Goal: Task Accomplishment & Management: Manage account settings

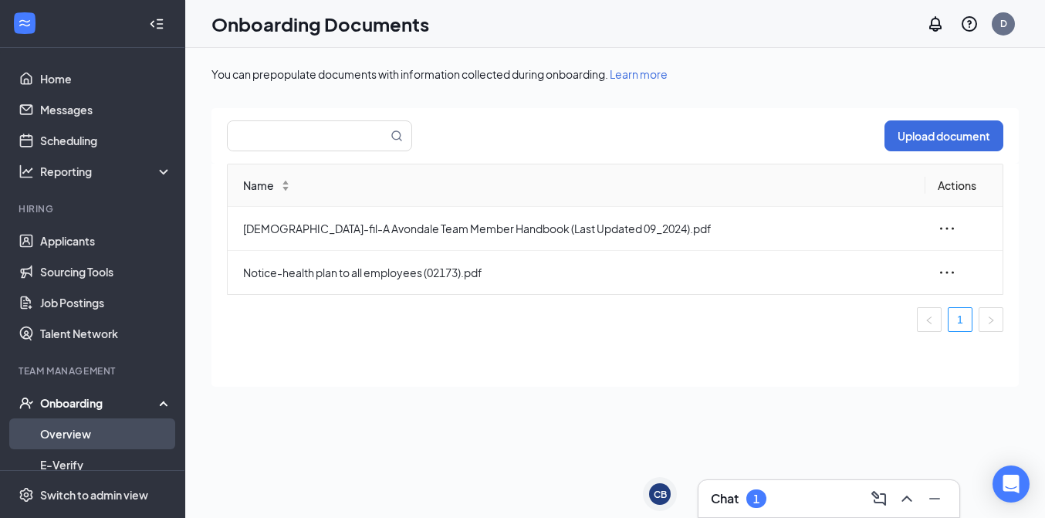
click at [79, 437] on link "Overview" at bounding box center [106, 433] width 132 height 31
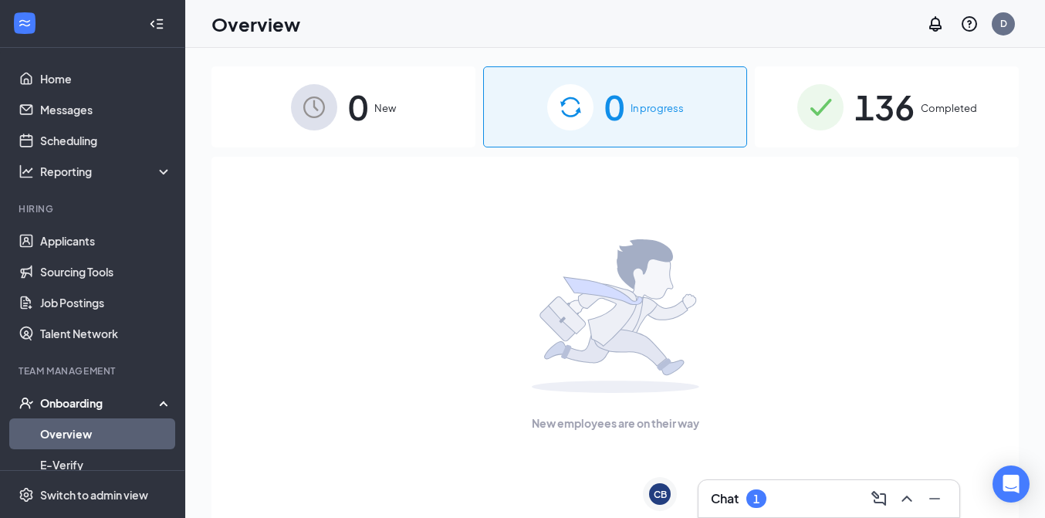
click at [832, 116] on img at bounding box center [820, 107] width 46 height 46
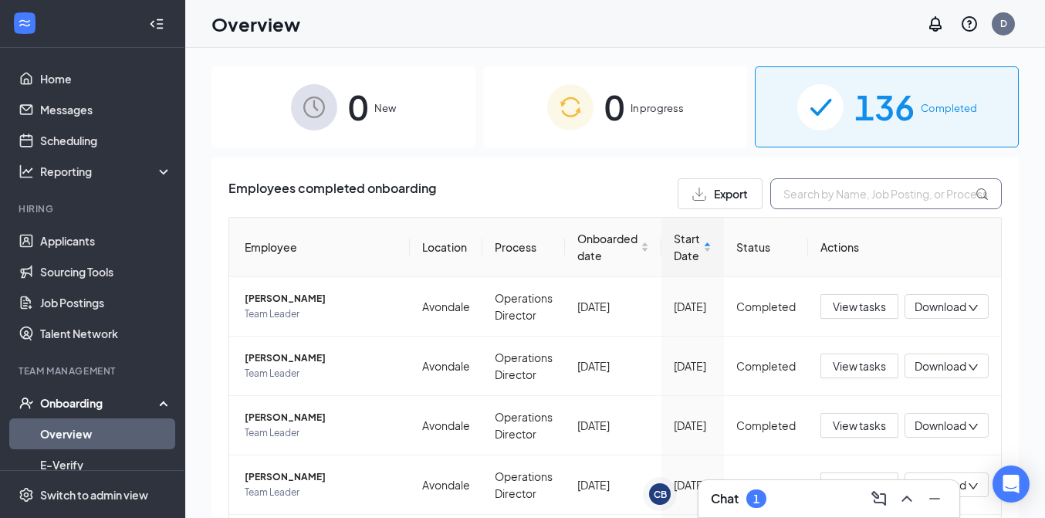
click at [828, 201] on input "text" at bounding box center [885, 193] width 231 height 31
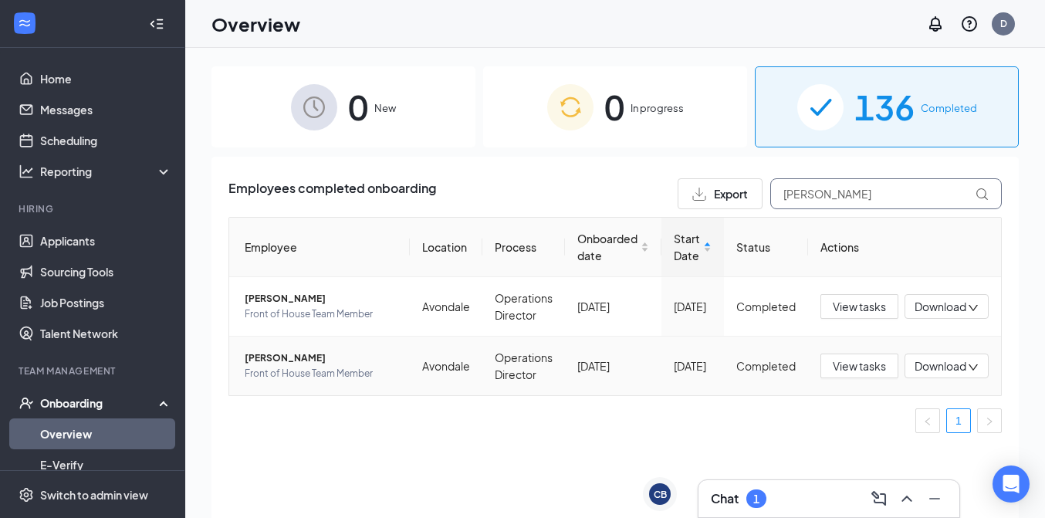
type input "[PERSON_NAME]"
click at [281, 366] on span "[PERSON_NAME]" at bounding box center [321, 357] width 153 height 15
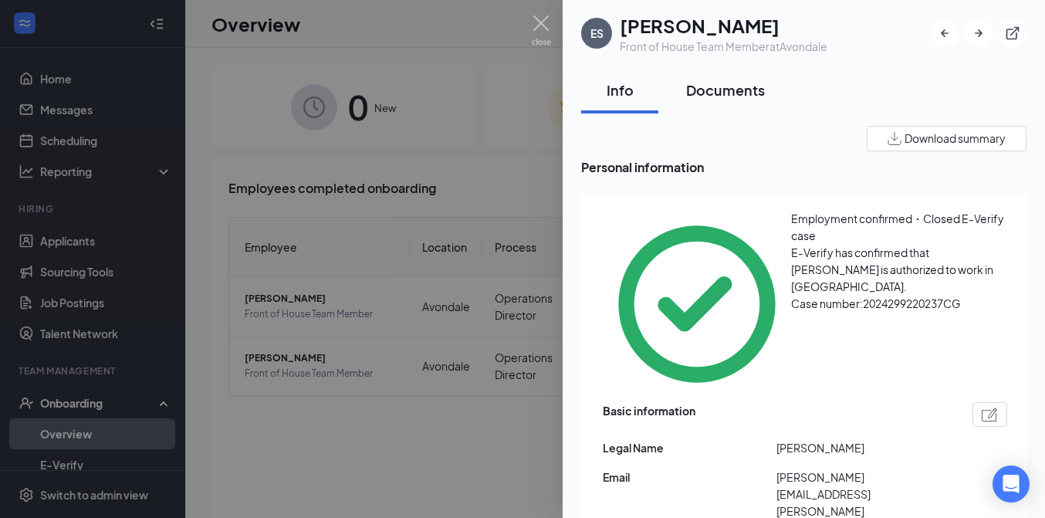
click at [707, 90] on div "Documents" at bounding box center [725, 89] width 79 height 19
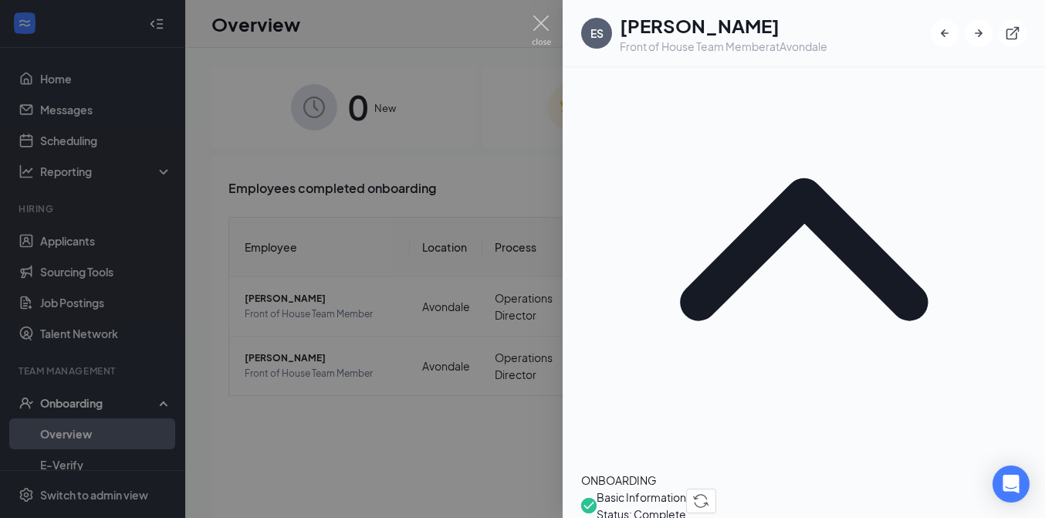
scroll to position [166, 0]
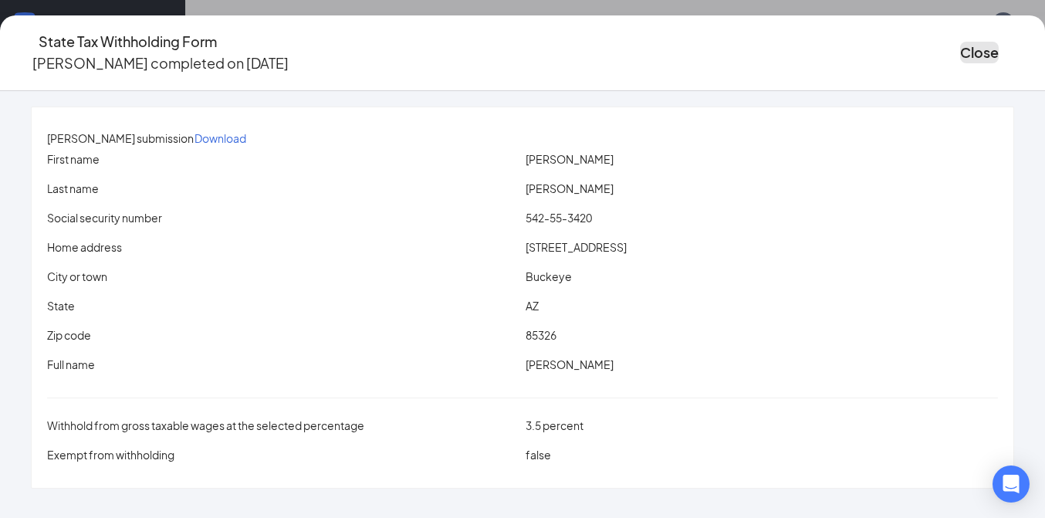
click at [960, 51] on button "Close" at bounding box center [979, 53] width 39 height 22
click at [960, 47] on button "Close" at bounding box center [979, 53] width 39 height 22
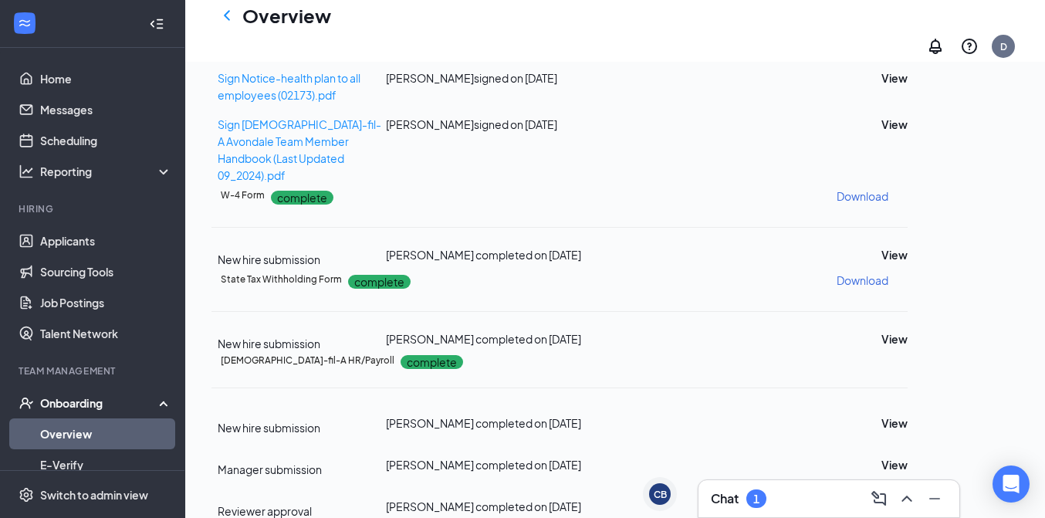
scroll to position [857, 0]
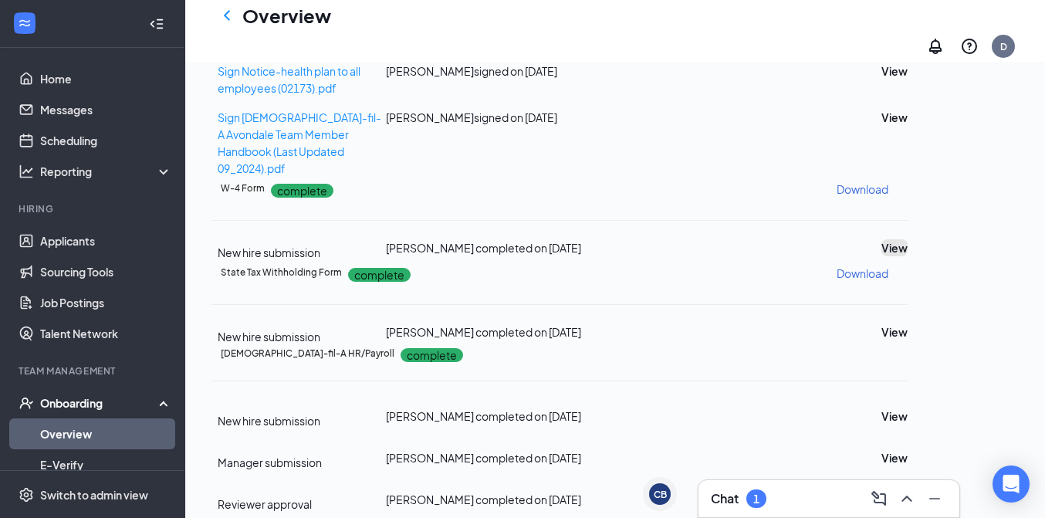
click at [907, 239] on button "View" at bounding box center [894, 247] width 26 height 17
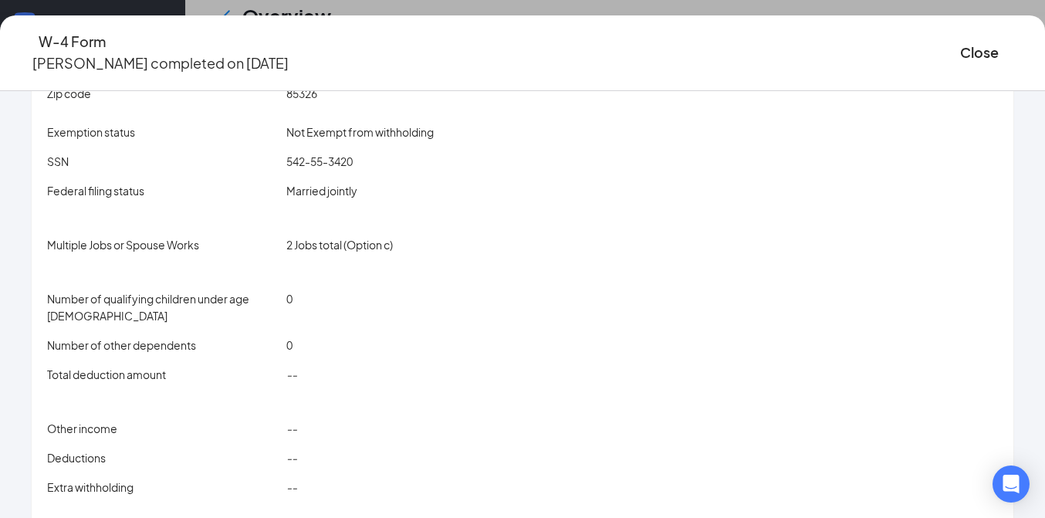
scroll to position [264, 0]
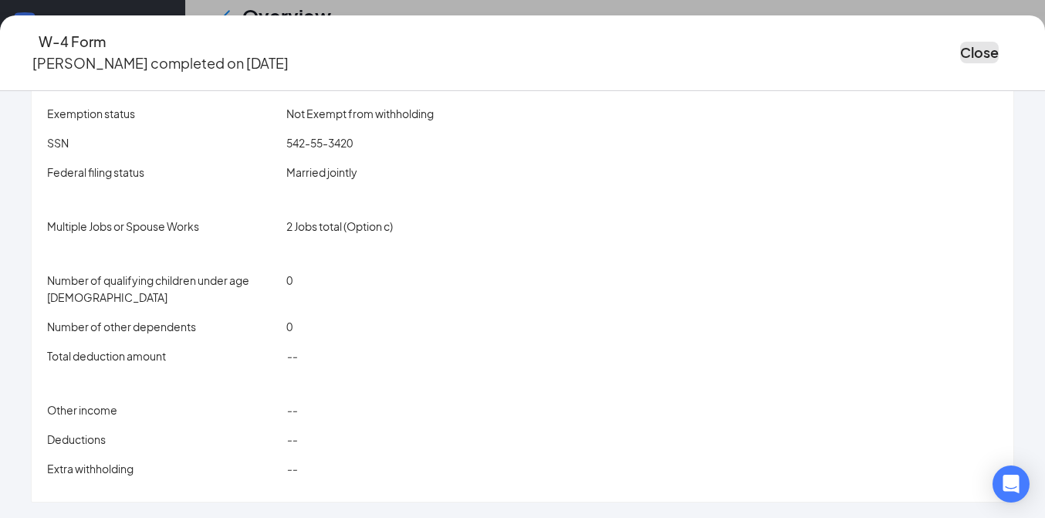
click at [960, 47] on button "Close" at bounding box center [979, 53] width 39 height 22
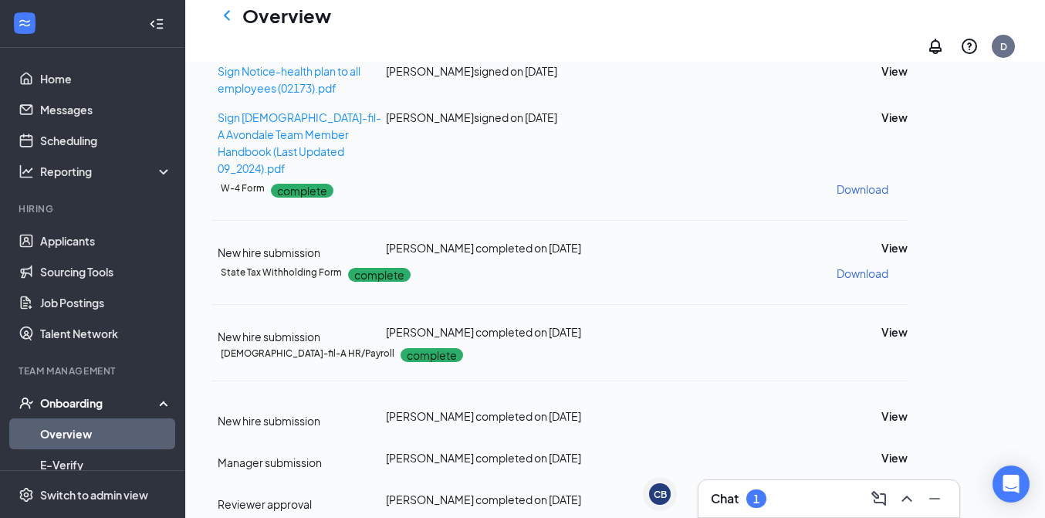
click at [888, 265] on p "Download" at bounding box center [862, 272] width 52 height 15
click at [907, 323] on button "View" at bounding box center [894, 331] width 26 height 17
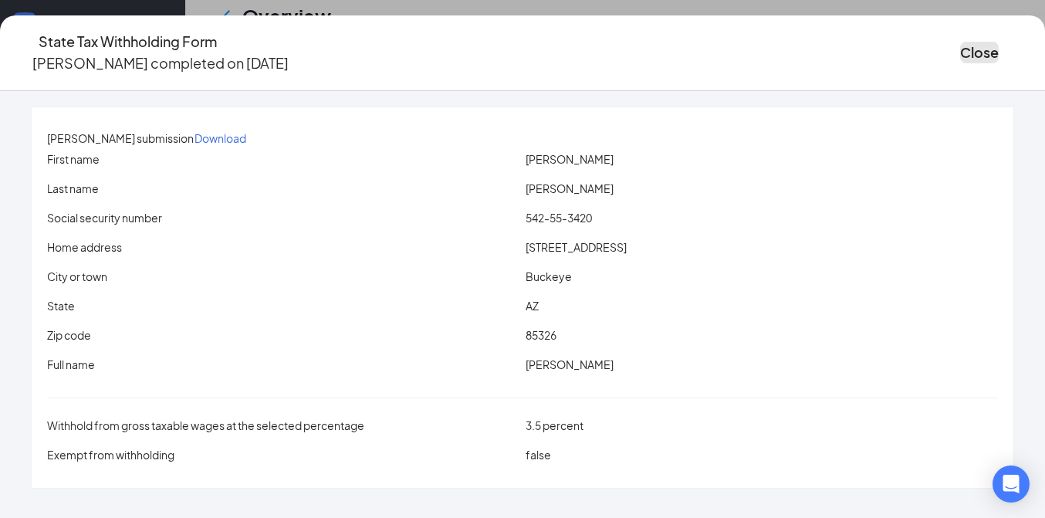
click at [960, 46] on button "Close" at bounding box center [979, 53] width 39 height 22
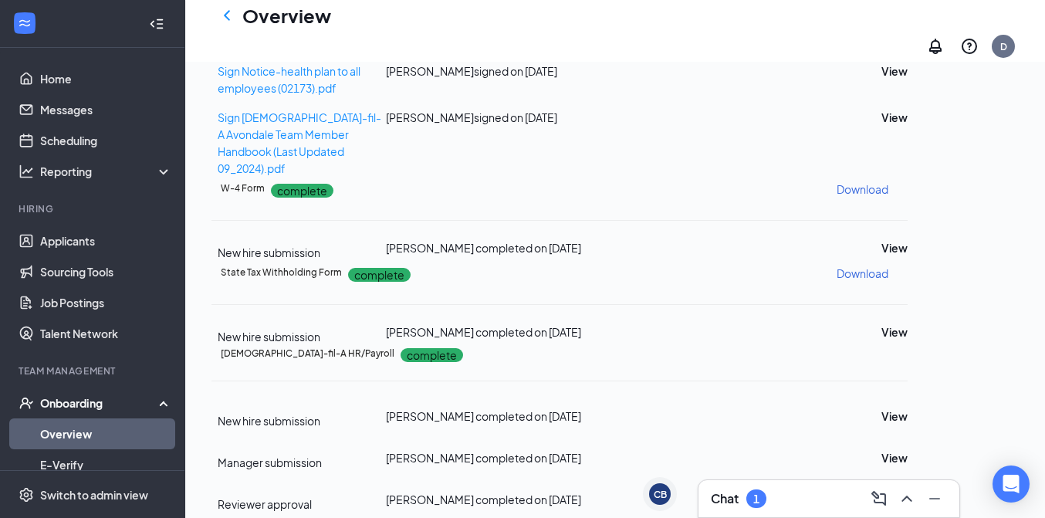
click at [888, 265] on p "Download" at bounding box center [862, 272] width 52 height 15
click at [888, 181] on p "Download" at bounding box center [862, 188] width 52 height 15
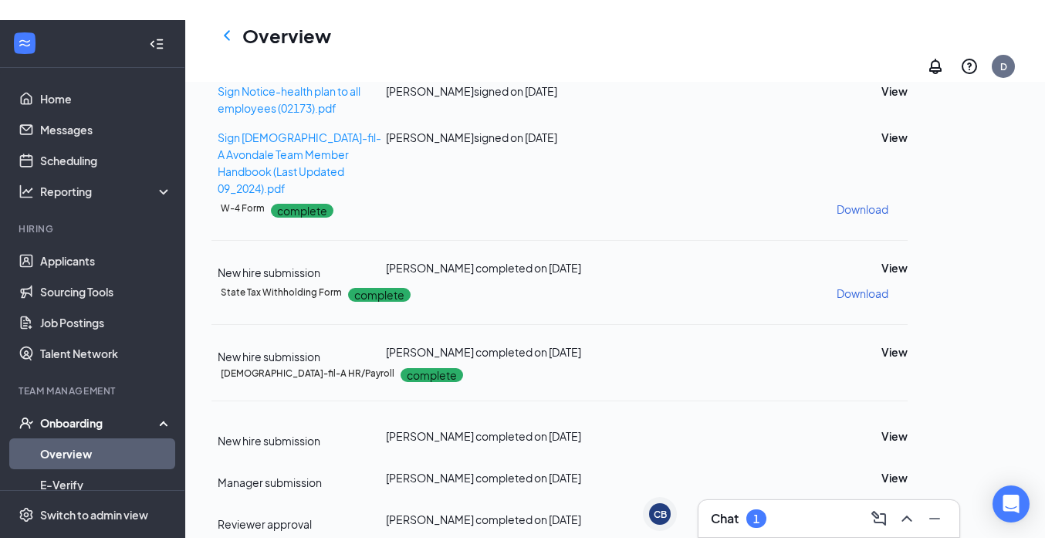
scroll to position [817, 0]
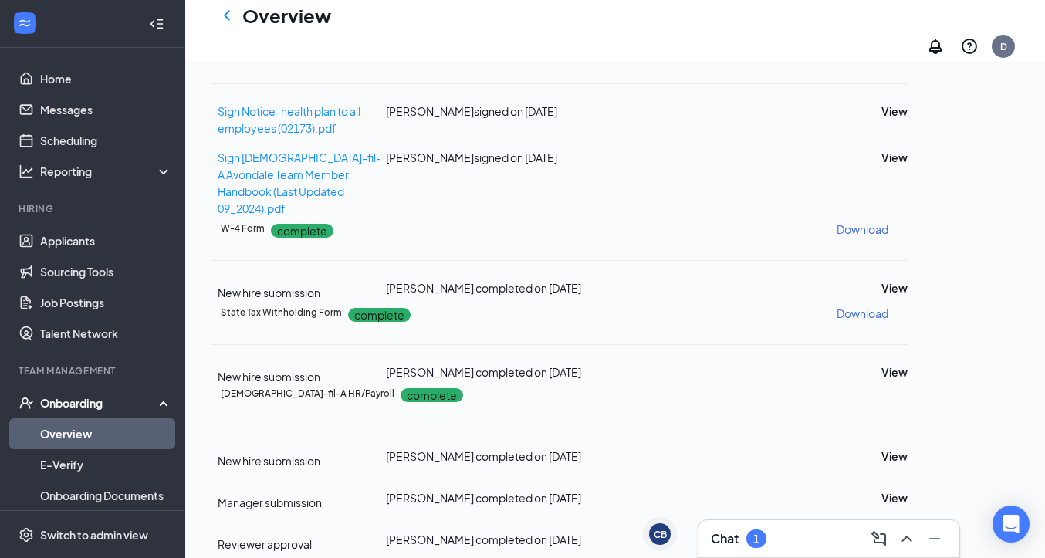
click at [726, 517] on h3 "Chat" at bounding box center [725, 538] width 28 height 17
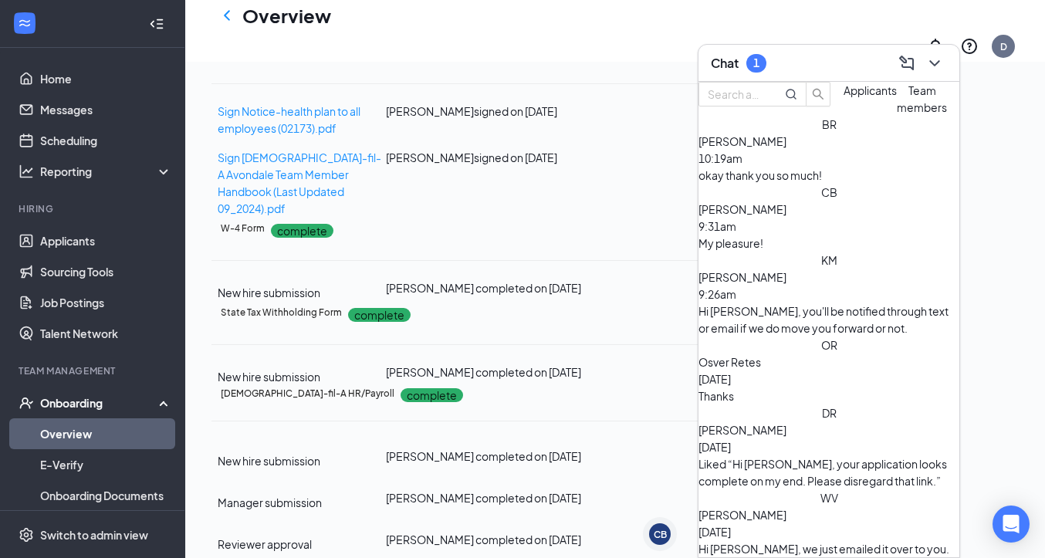
click at [786, 184] on div "okay thank you so much!" at bounding box center [828, 175] width 261 height 17
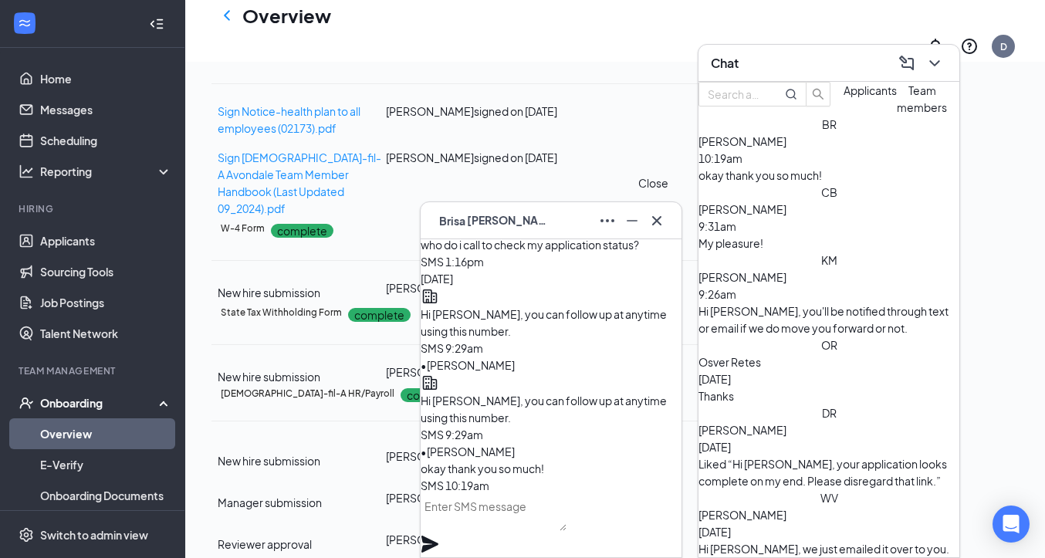
click at [656, 222] on icon "Cross" at bounding box center [656, 220] width 19 height 19
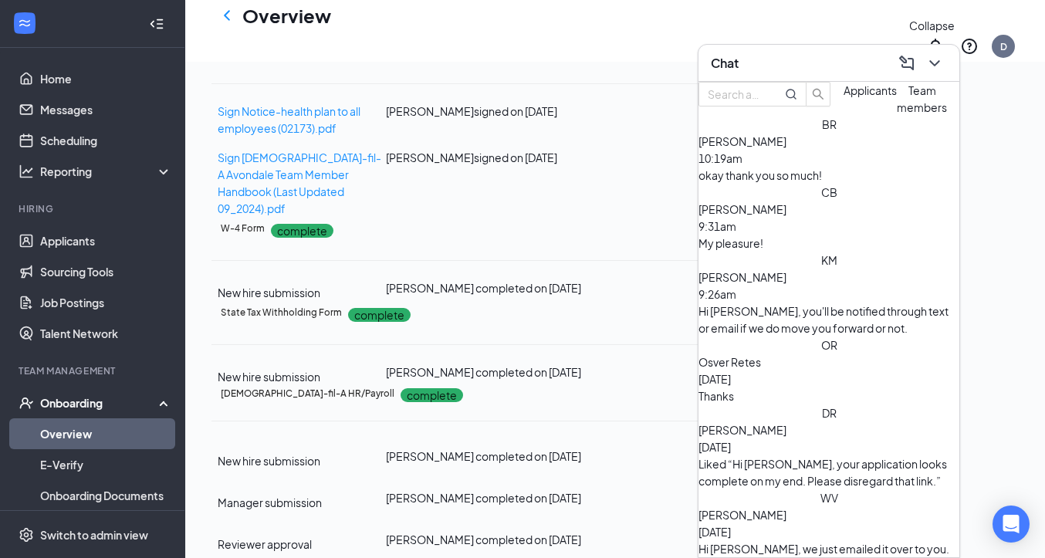
click at [938, 60] on icon "ChevronDown" at bounding box center [934, 63] width 10 height 6
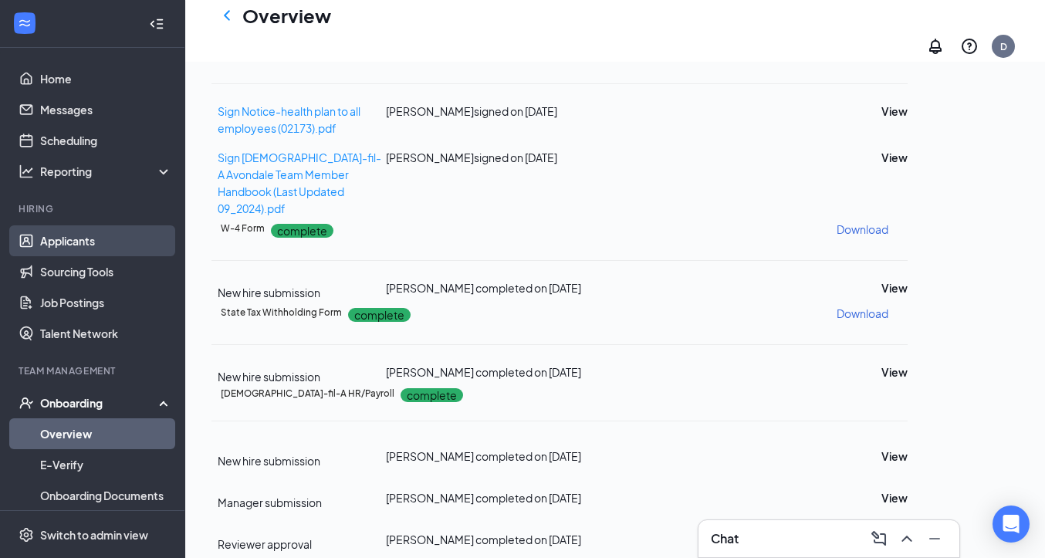
click at [91, 243] on link "Applicants" at bounding box center [106, 240] width 132 height 31
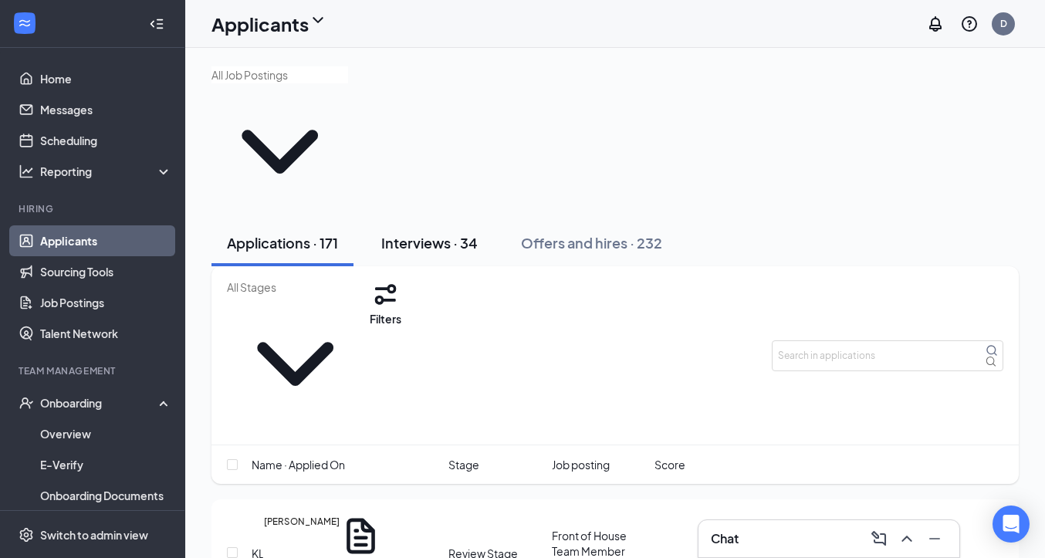
click at [451, 233] on div "Interviews · 34" at bounding box center [429, 242] width 96 height 19
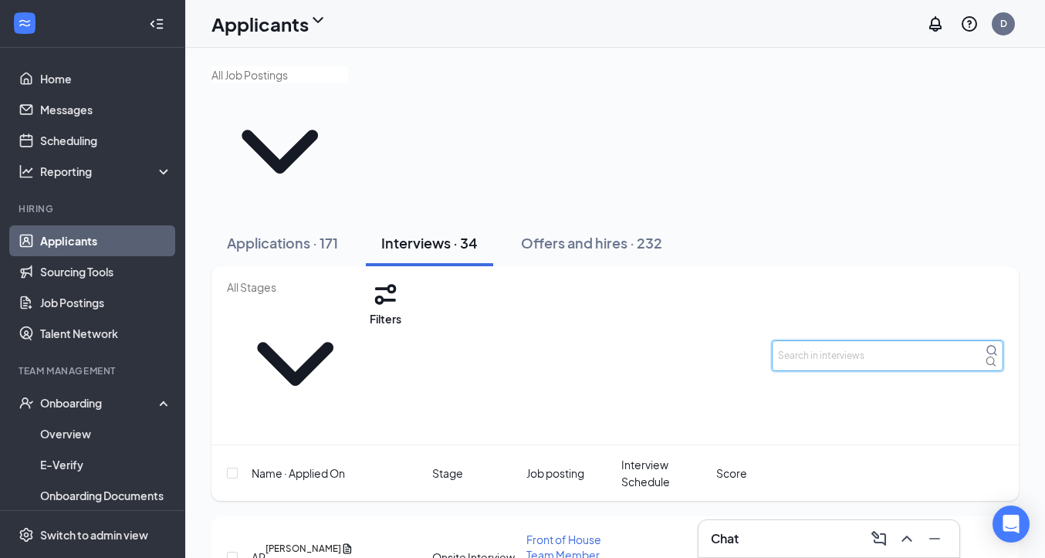
click at [819, 340] on input "text" at bounding box center [887, 355] width 231 height 31
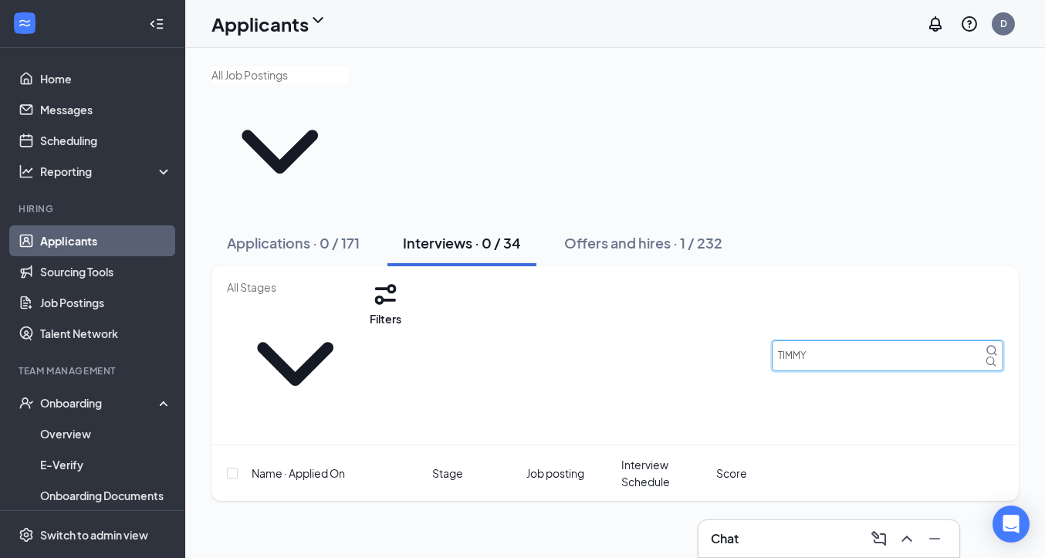
click at [831, 340] on input "TIMMY" at bounding box center [887, 355] width 231 height 31
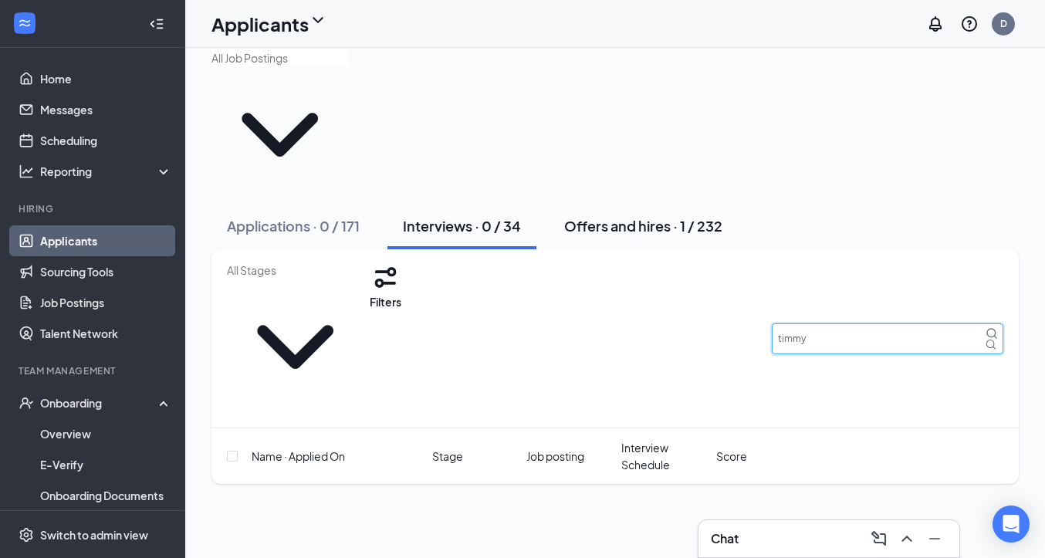
type input "timmy"
click at [681, 203] on button "Offers and hires · 1 / 232" at bounding box center [643, 226] width 189 height 46
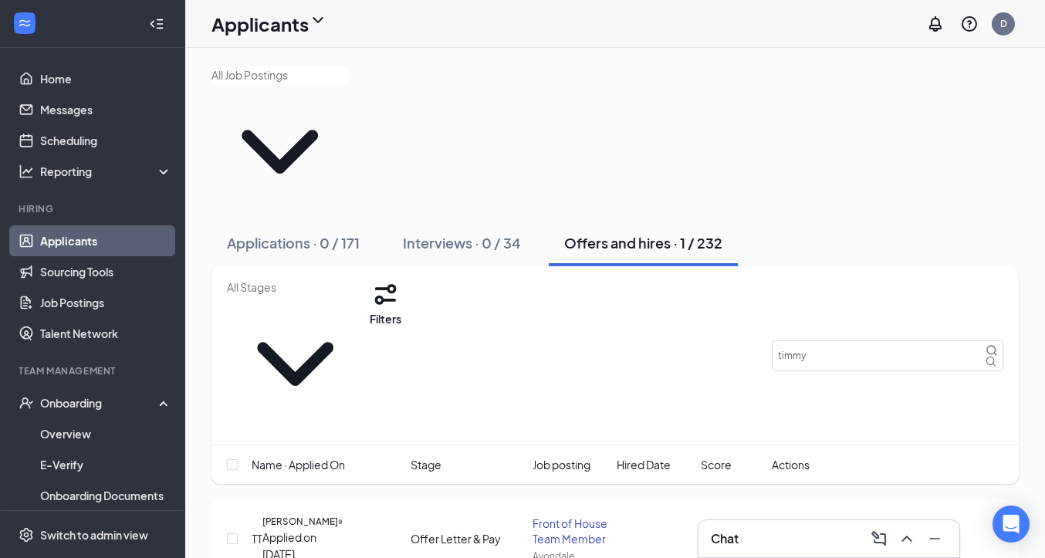
click at [862, 517] on span "Move To Stage" at bounding box center [829, 538] width 65 height 11
type input "Hired- Ready for Onboarding (final stage)"
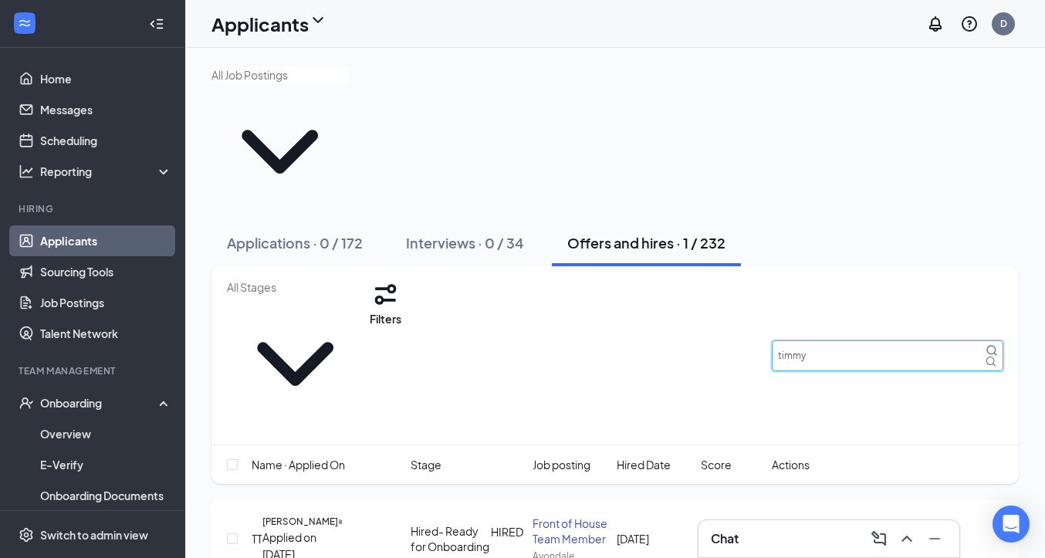
click at [842, 340] on input "timmy" at bounding box center [887, 355] width 231 height 31
type input "jenn"
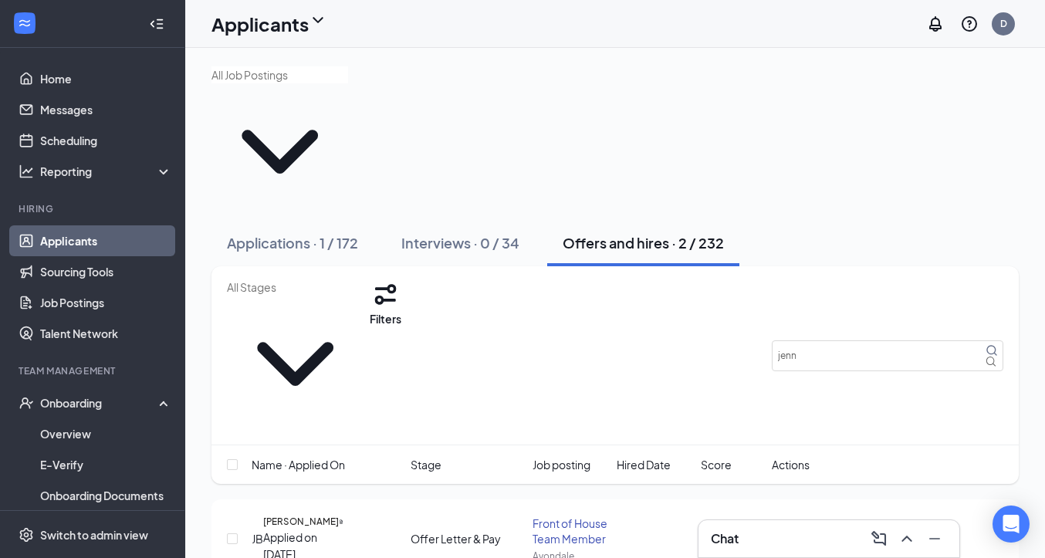
click at [862, 517] on span "Move To Stage" at bounding box center [829, 538] width 65 height 11
type input "Hired- Ready for Onboarding (final stage)"
click at [108, 400] on div "Onboarding" at bounding box center [99, 402] width 119 height 15
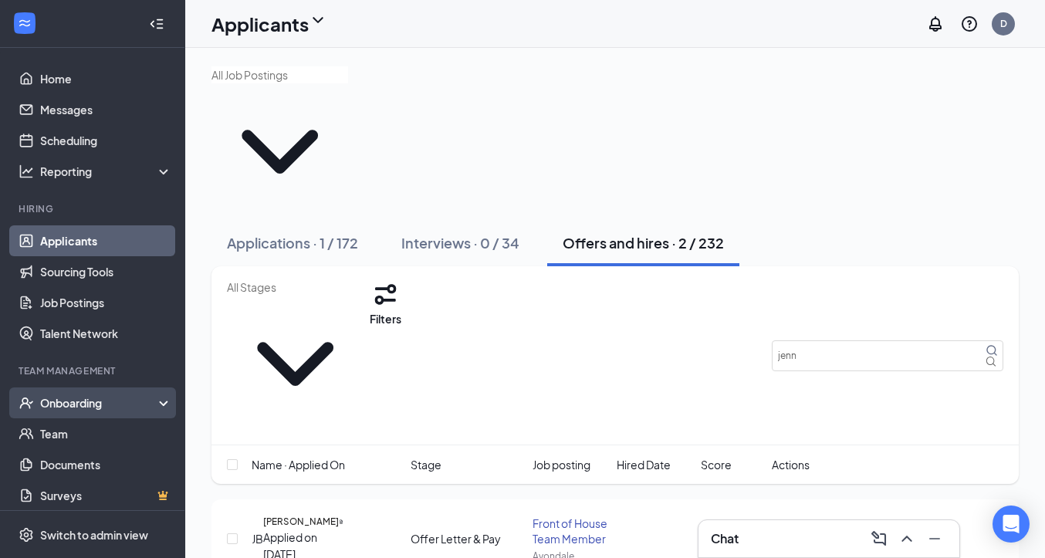
click at [106, 401] on div "Onboarding" at bounding box center [99, 402] width 119 height 15
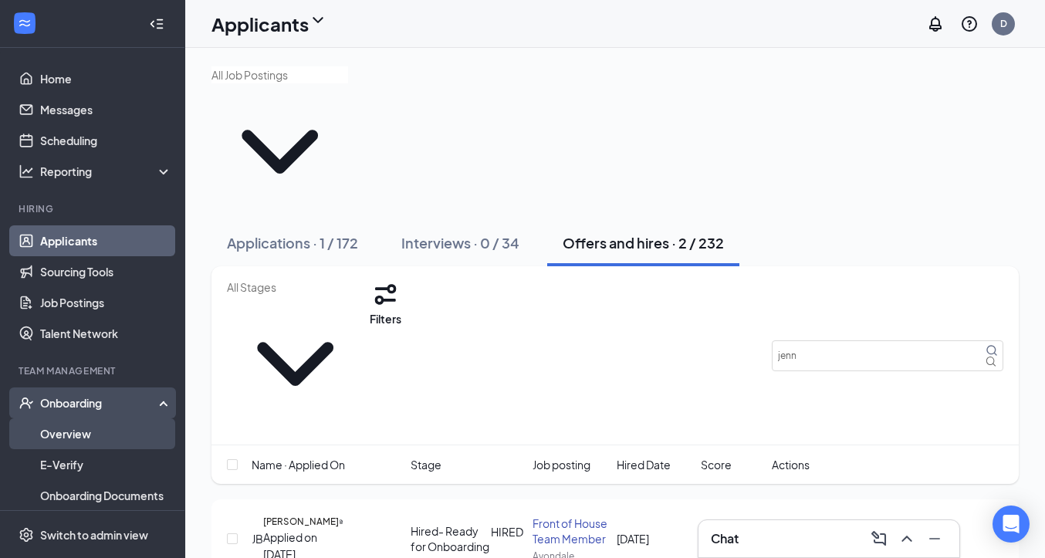
click at [94, 432] on link "Overview" at bounding box center [106, 433] width 132 height 31
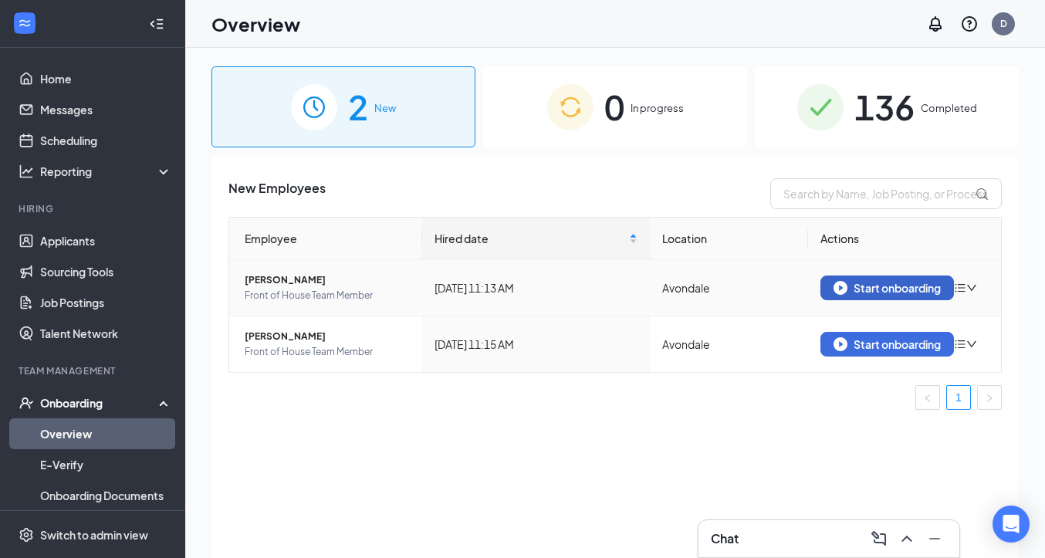
click at [876, 282] on div "Start onboarding" at bounding box center [886, 288] width 107 height 14
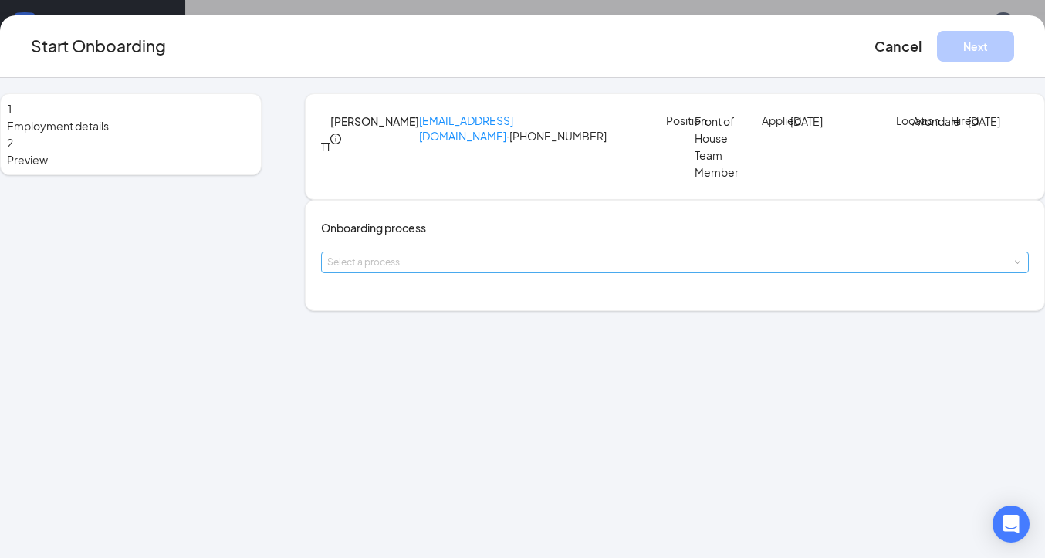
click at [546, 270] on div "Select a process" at bounding box center [671, 262] width 688 height 15
click at [490, 391] on li "Operations Director" at bounding box center [472, 389] width 253 height 28
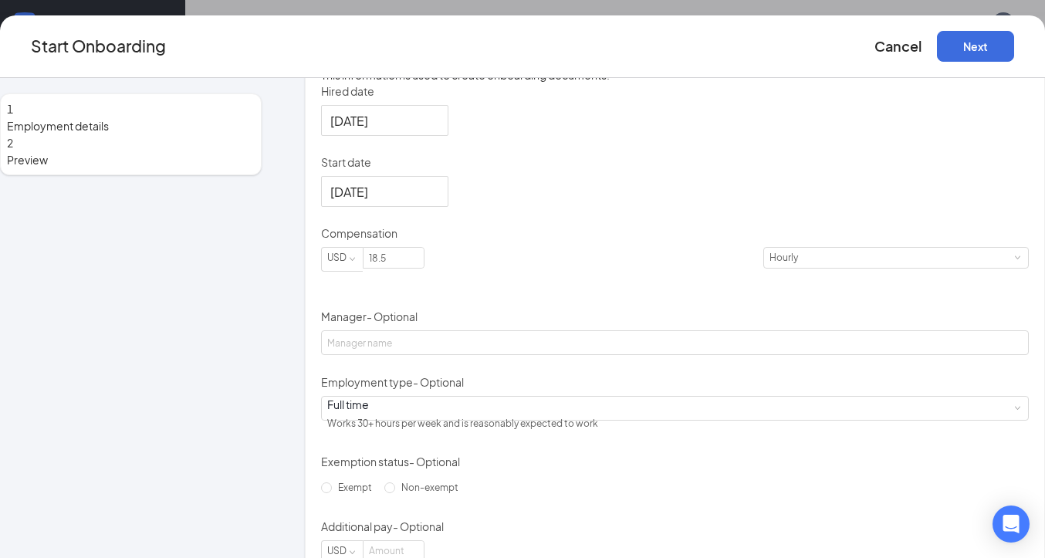
scroll to position [286, 0]
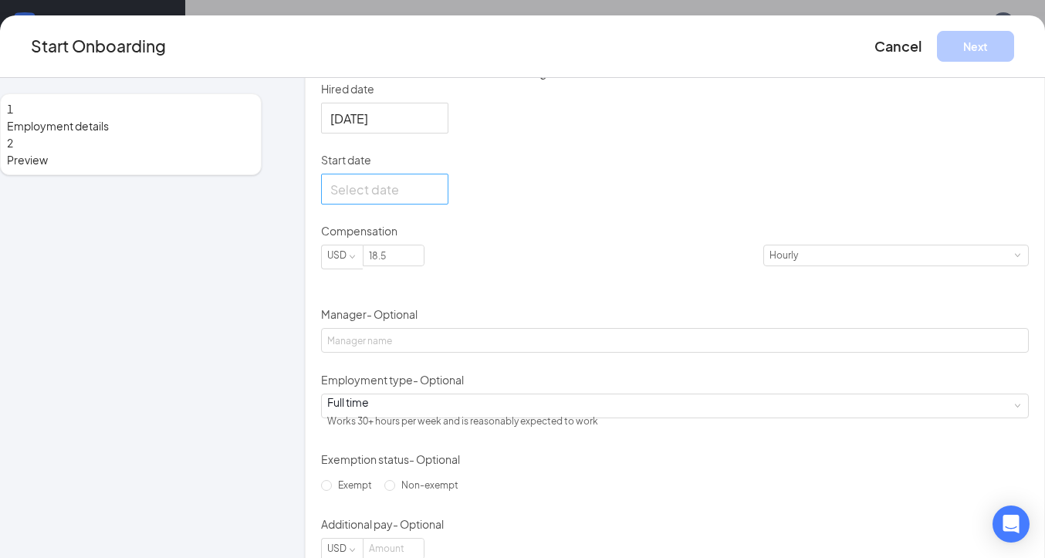
click at [439, 199] on div at bounding box center [384, 189] width 109 height 19
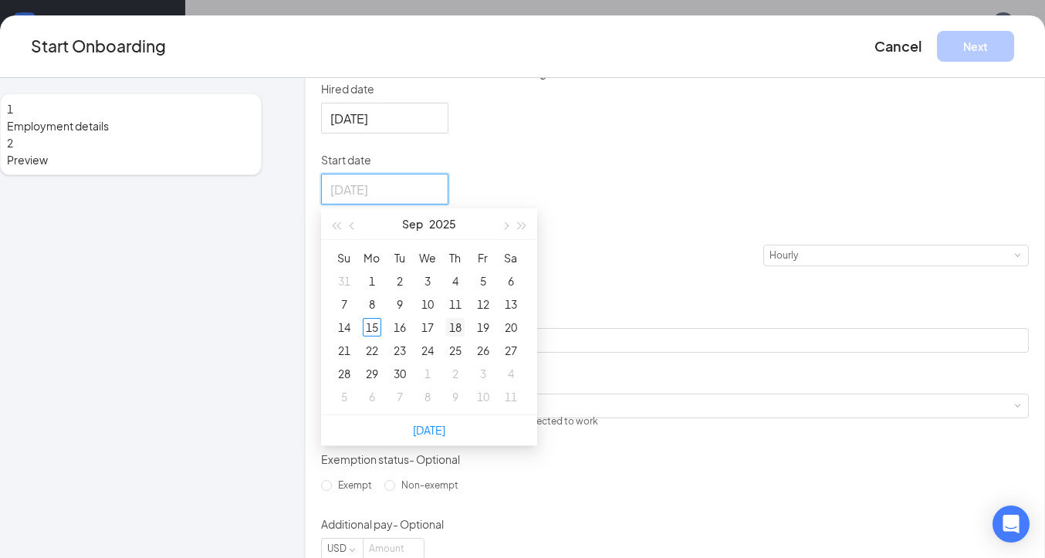
type input "[DATE]"
click at [464, 336] on div "18" at bounding box center [455, 327] width 19 height 19
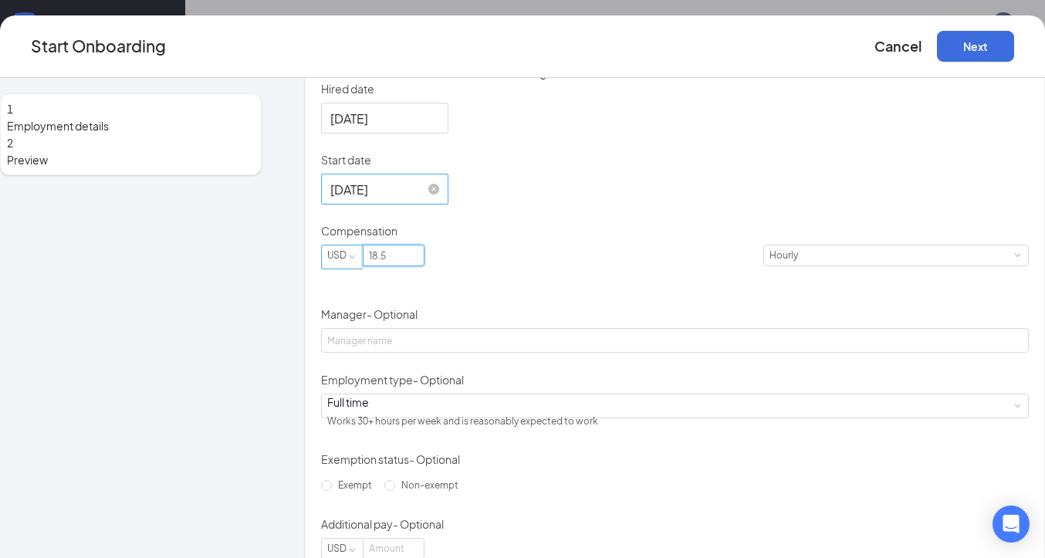
drag, startPoint x: 436, startPoint y: 349, endPoint x: 390, endPoint y: 349, distance: 45.5
click at [390, 269] on span "USD 18.5" at bounding box center [542, 257] width 442 height 25
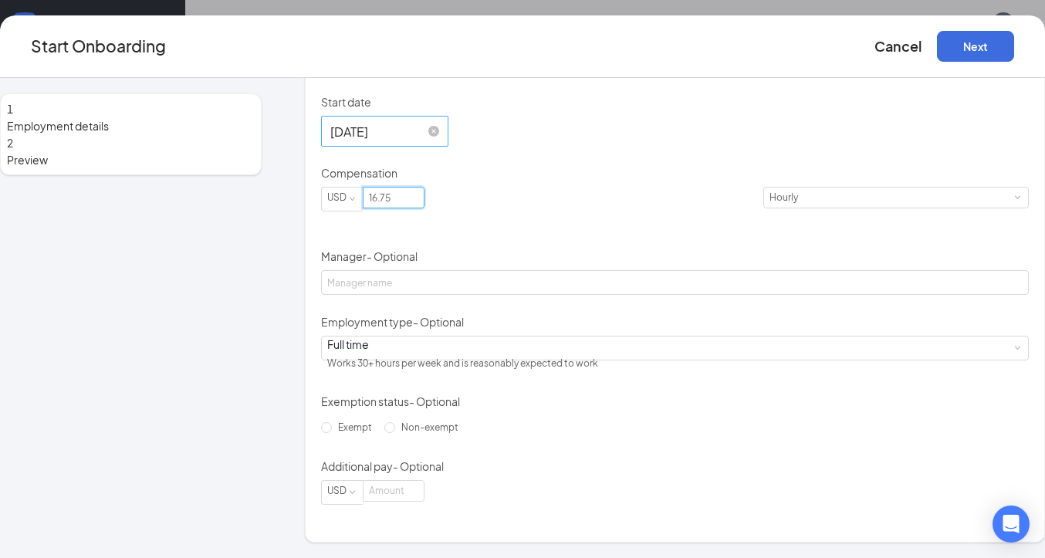
scroll to position [69, 0]
type input "16.75"
click at [941, 48] on button "Next" at bounding box center [975, 46] width 77 height 31
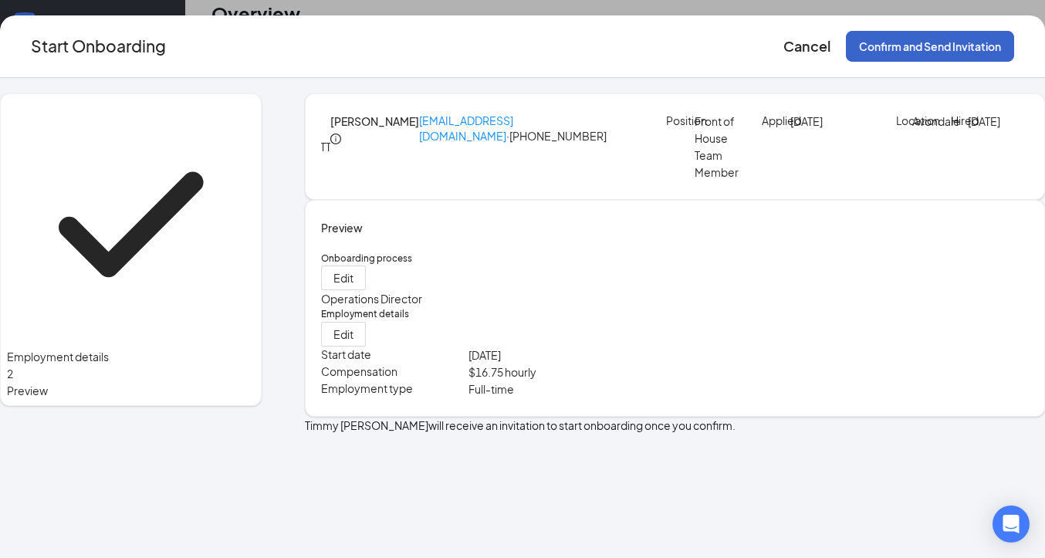
click at [871, 42] on button "Confirm and Send Invitation" at bounding box center [930, 46] width 168 height 31
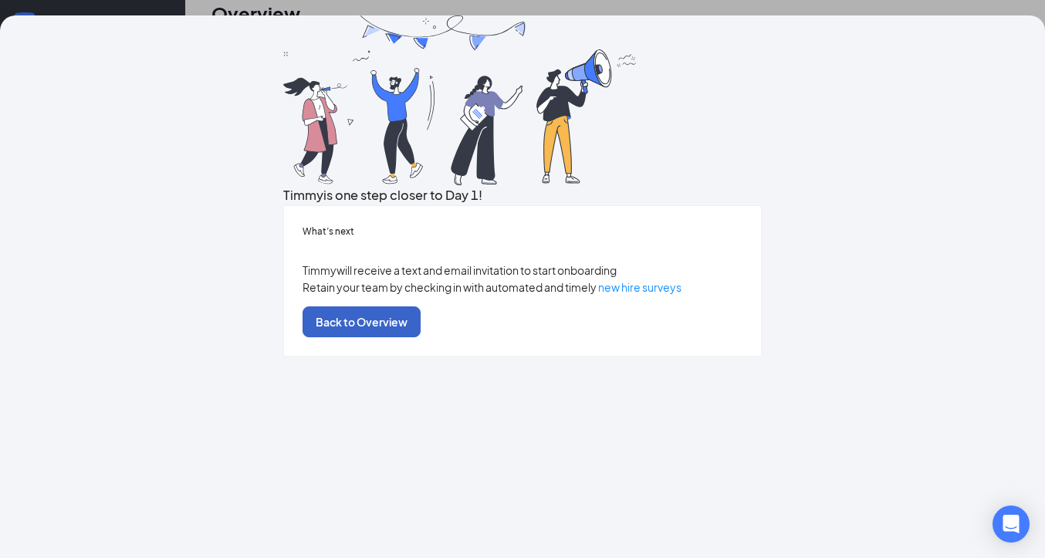
click at [420, 337] on button "Back to Overview" at bounding box center [361, 321] width 118 height 31
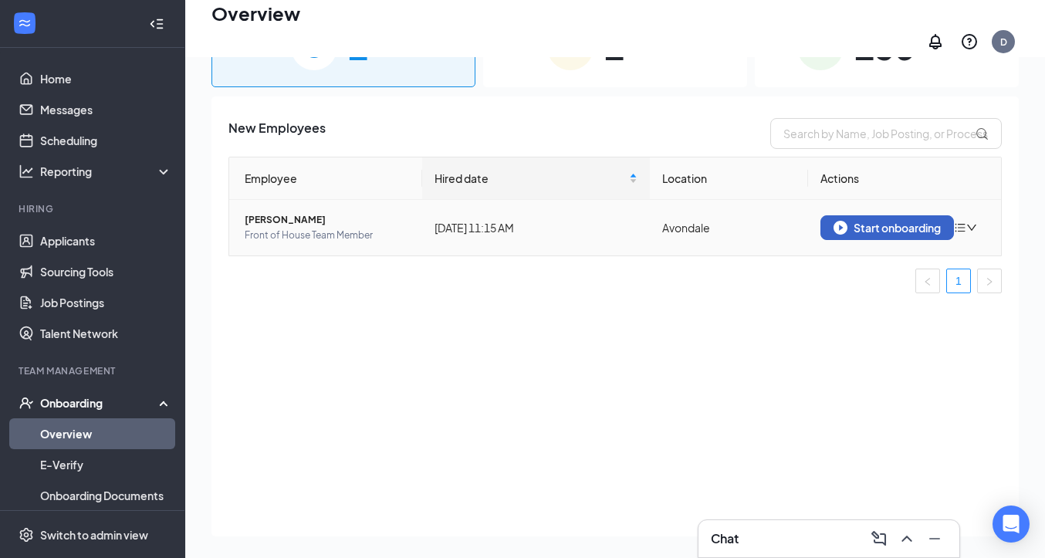
click at [881, 221] on div "Start onboarding" at bounding box center [886, 228] width 107 height 14
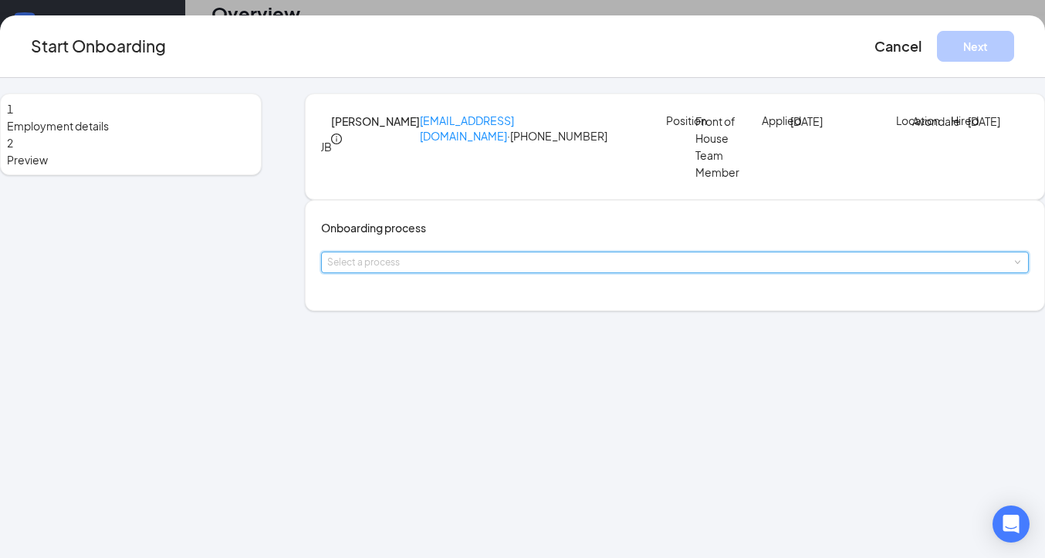
click at [543, 272] on div "Select a process" at bounding box center [674, 262] width 695 height 20
click at [505, 387] on li "Operations Director" at bounding box center [472, 389] width 253 height 28
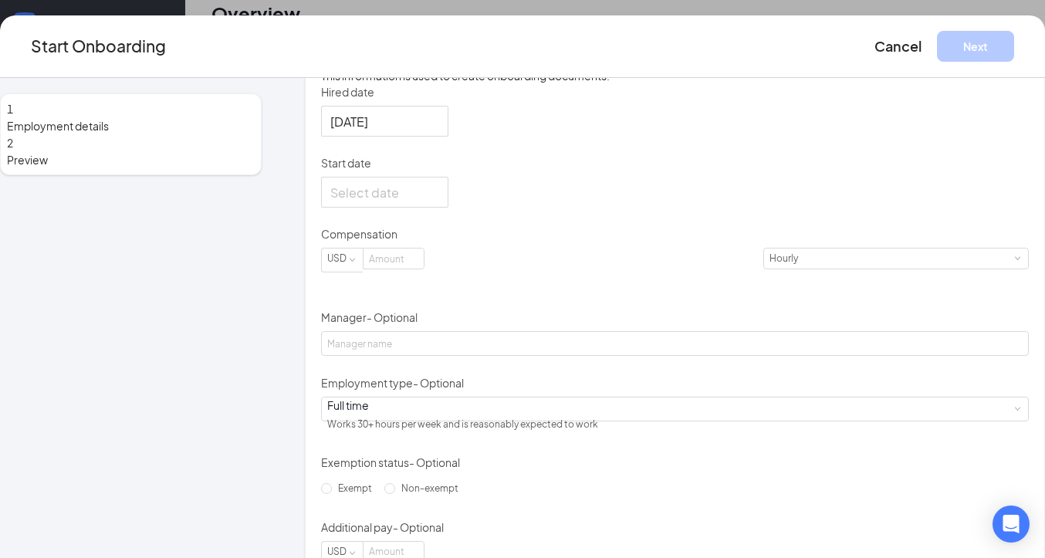
scroll to position [285, 0]
click at [439, 201] on div at bounding box center [384, 190] width 109 height 19
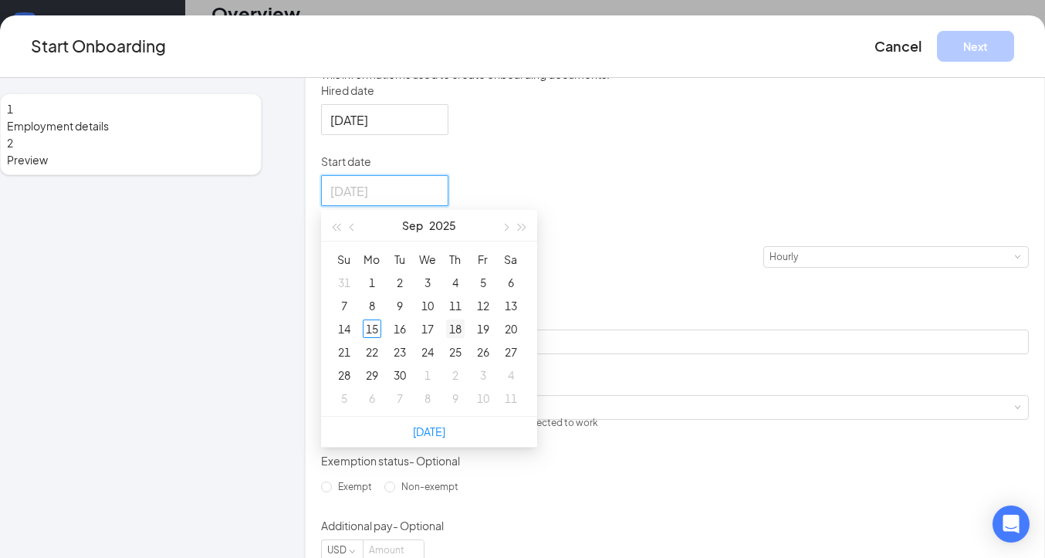
type input "[DATE]"
click at [464, 338] on div "18" at bounding box center [455, 328] width 19 height 19
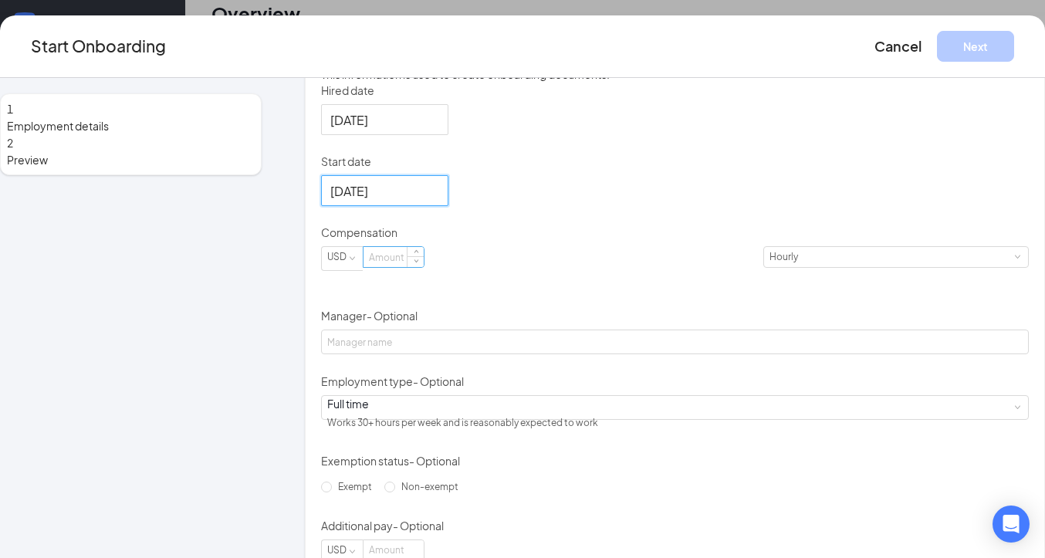
click at [424, 267] on input at bounding box center [393, 257] width 60 height 20
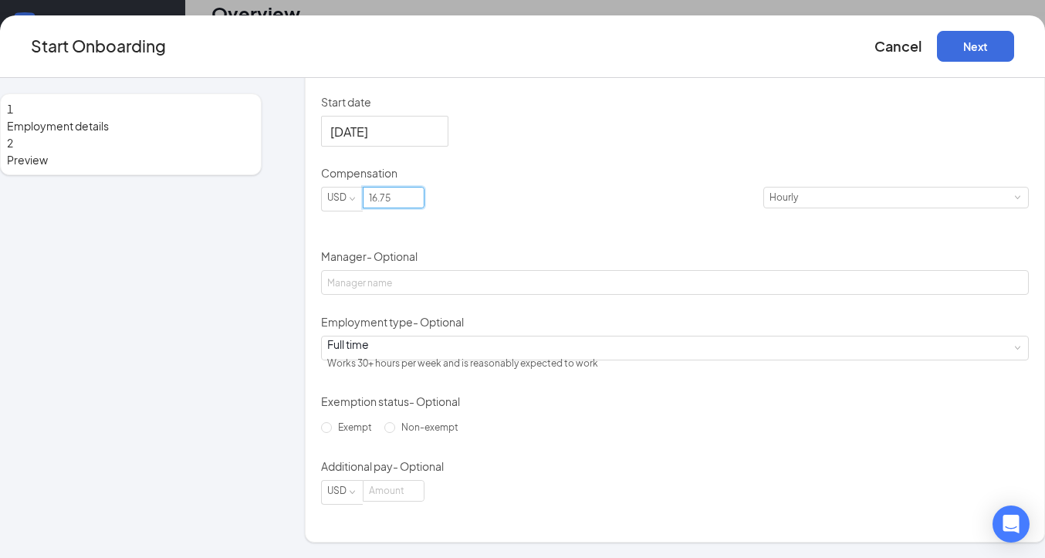
scroll to position [435, 0]
type input "16.75"
click at [954, 48] on button "Next" at bounding box center [975, 46] width 77 height 31
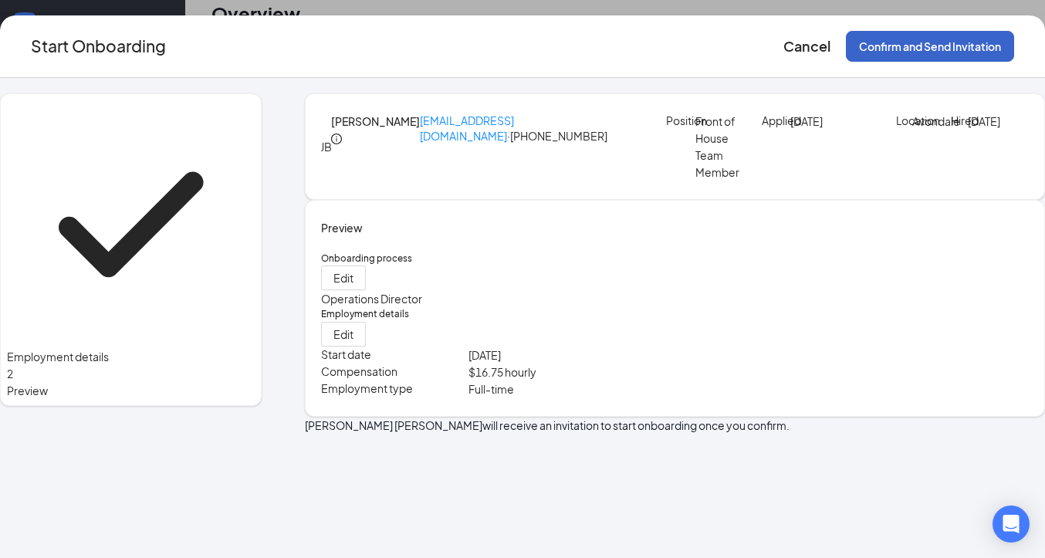
click at [936, 46] on button "Confirm and Send Invitation" at bounding box center [930, 46] width 168 height 31
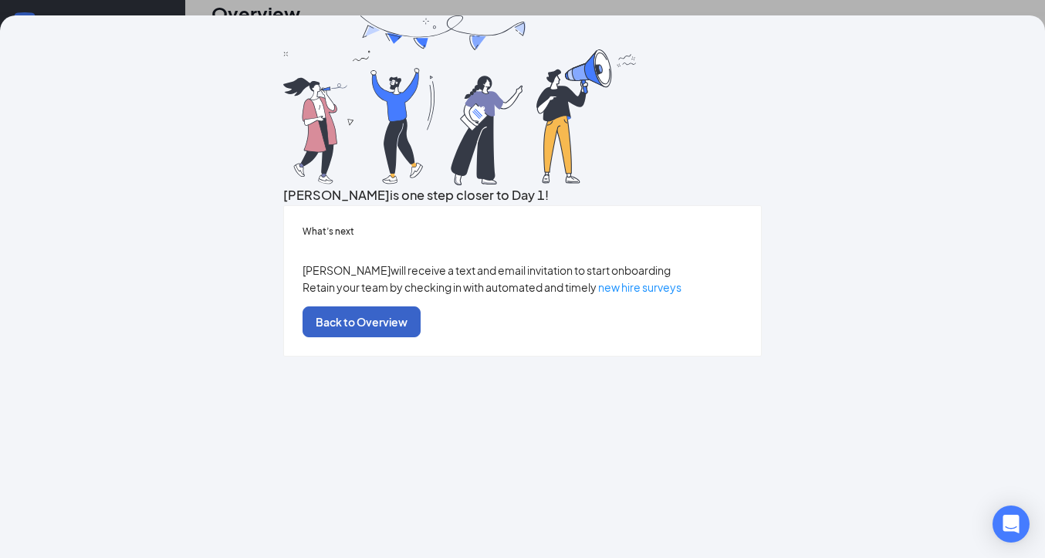
click at [420, 337] on button "Back to Overview" at bounding box center [361, 321] width 118 height 31
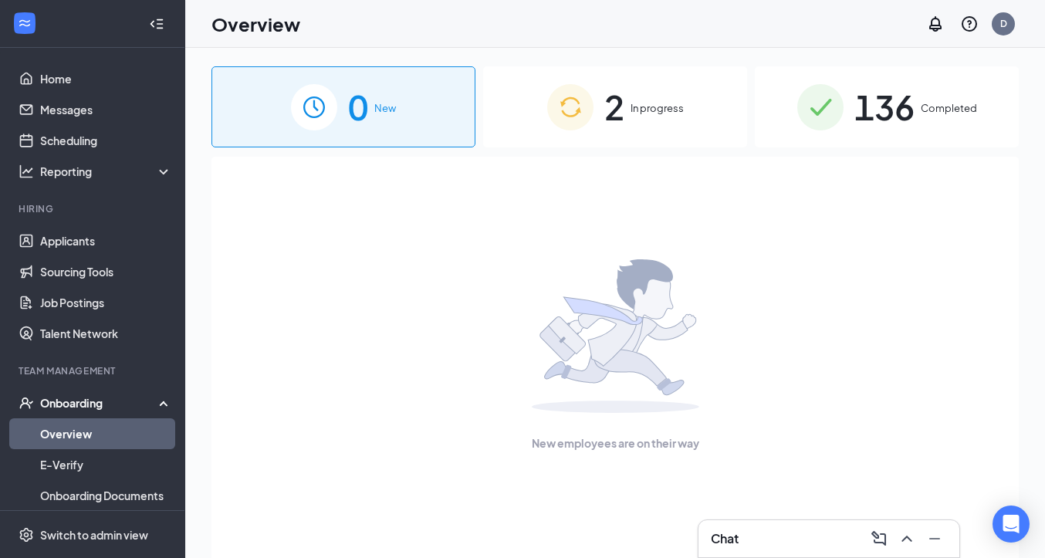
click at [663, 112] on span "In progress" at bounding box center [656, 107] width 53 height 15
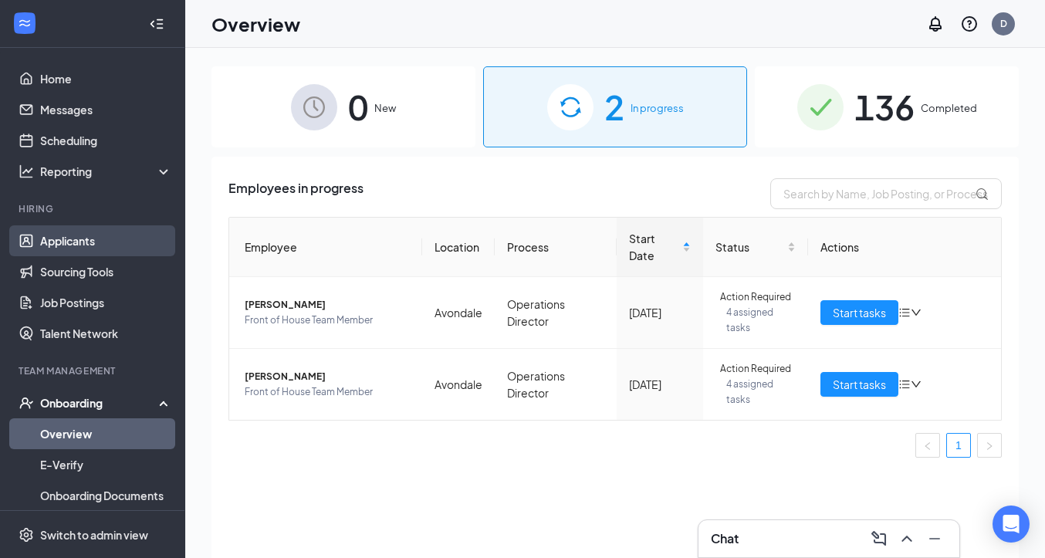
click at [84, 239] on link "Applicants" at bounding box center [106, 240] width 132 height 31
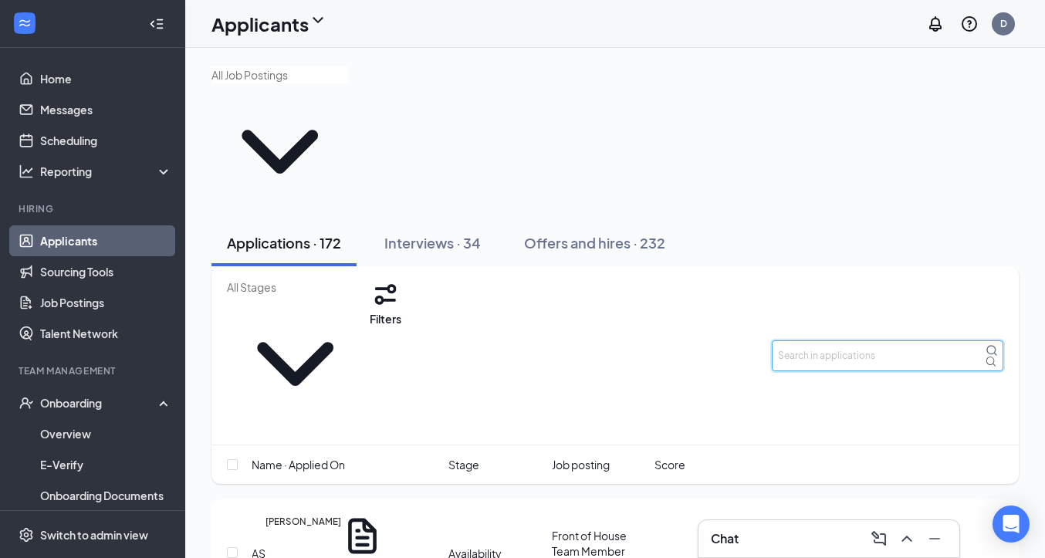
click at [815, 340] on input "text" at bounding box center [887, 355] width 231 height 31
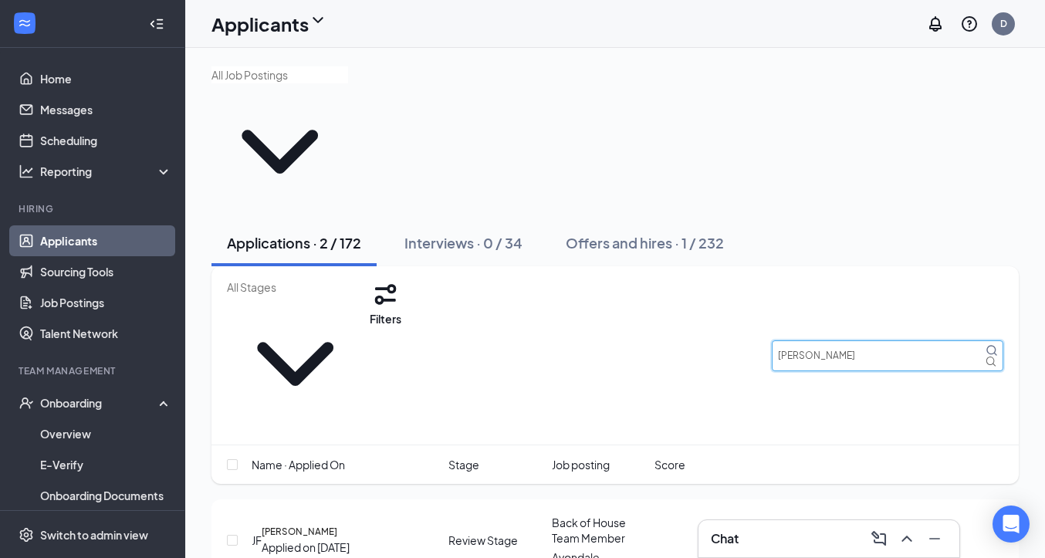
scroll to position [13, 0]
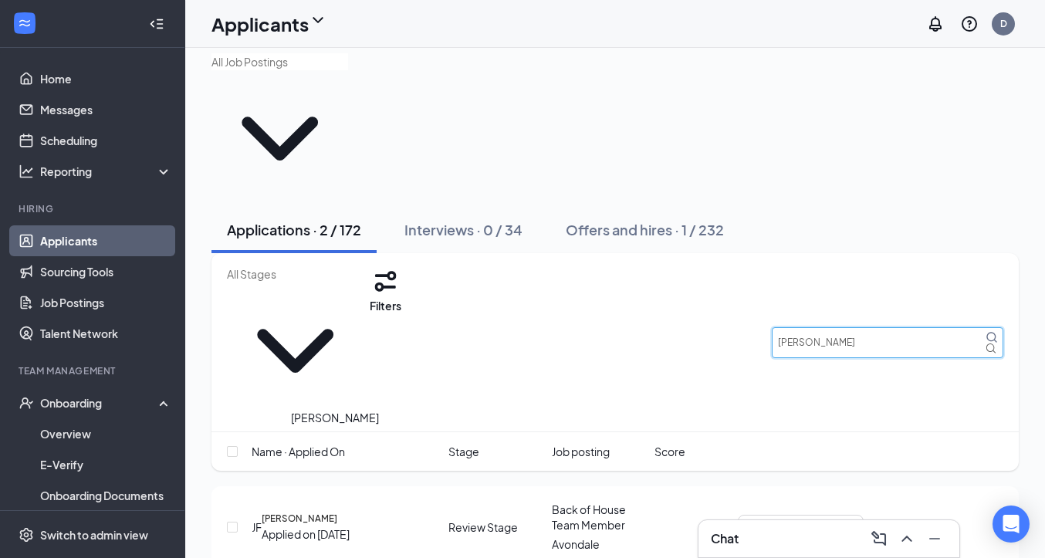
type input "[PERSON_NAME]"
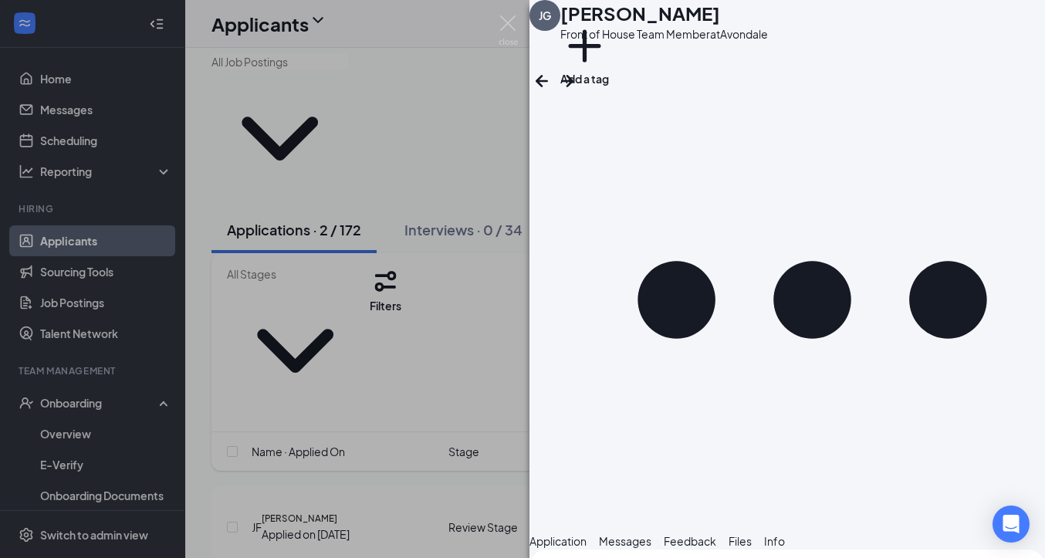
checkbox input "true"
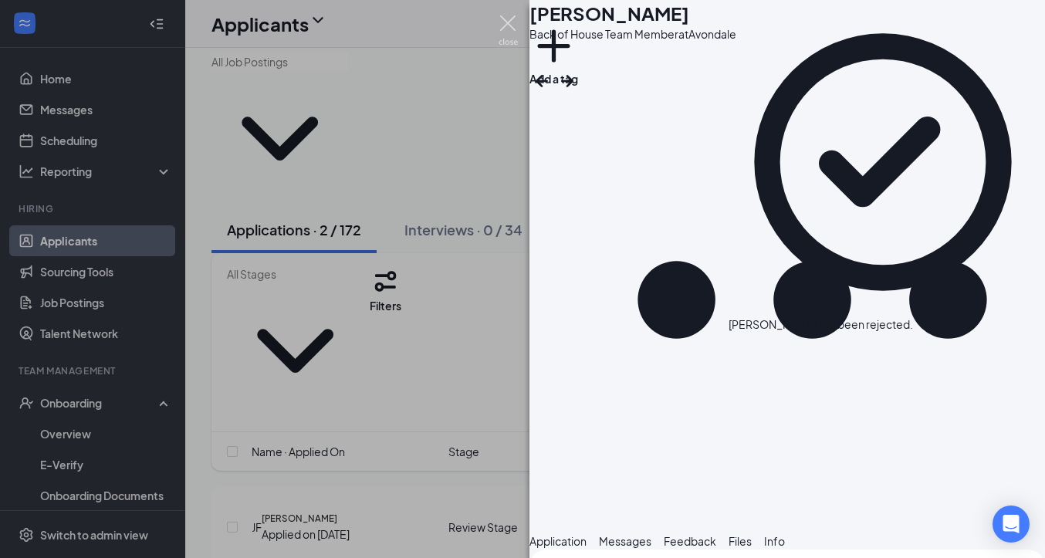
click at [507, 21] on img at bounding box center [507, 30] width 19 height 30
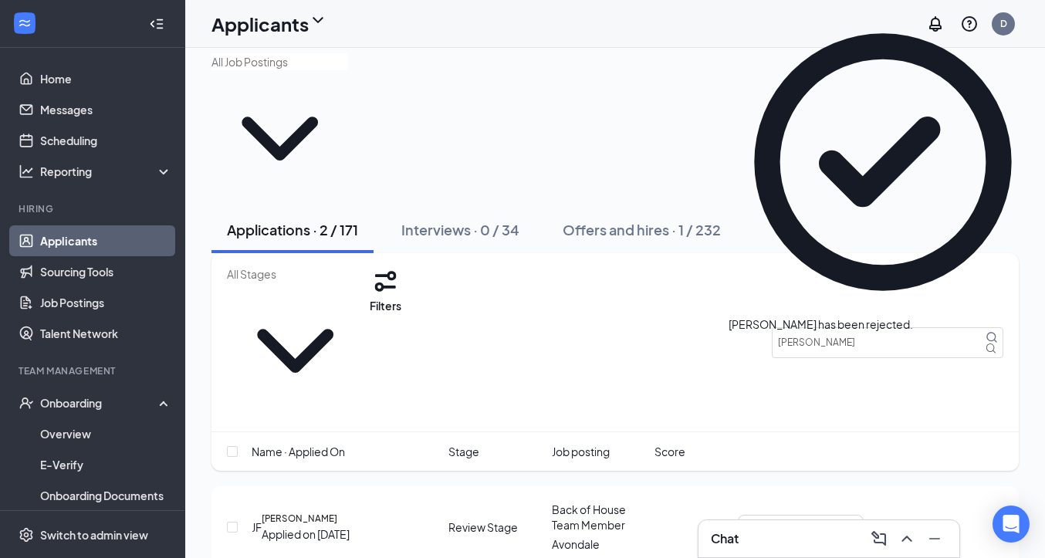
click at [730, 517] on h3 "Chat" at bounding box center [725, 538] width 28 height 17
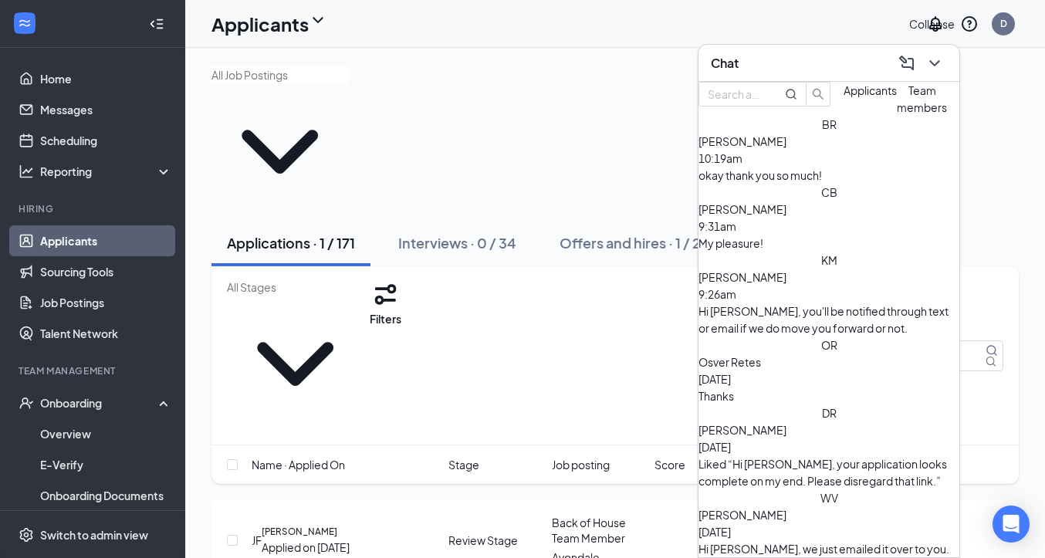
click at [934, 59] on icon "ChevronDown" at bounding box center [934, 63] width 19 height 19
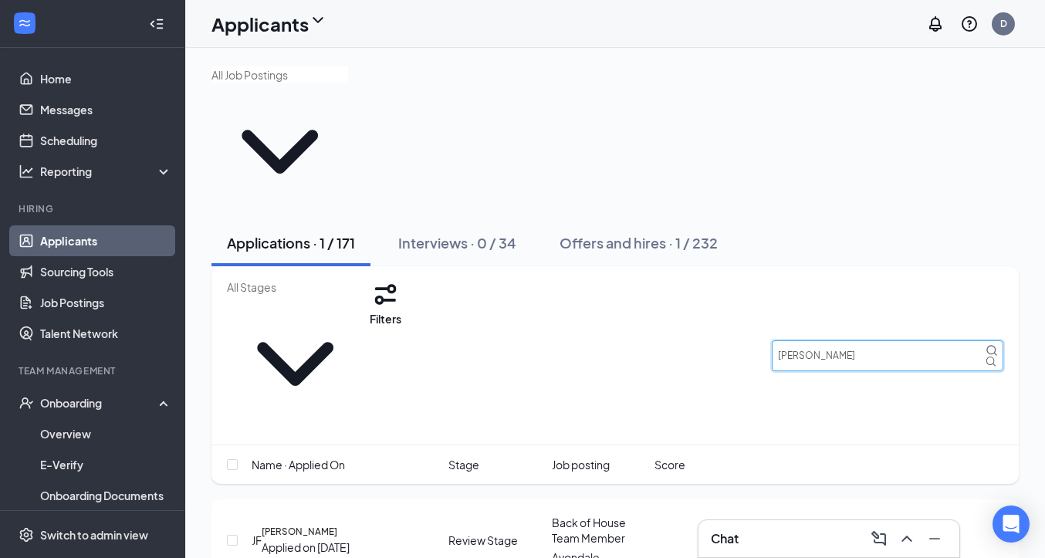
click at [835, 340] on input "[PERSON_NAME]" at bounding box center [887, 355] width 231 height 31
type input "[PERSON_NAME]"
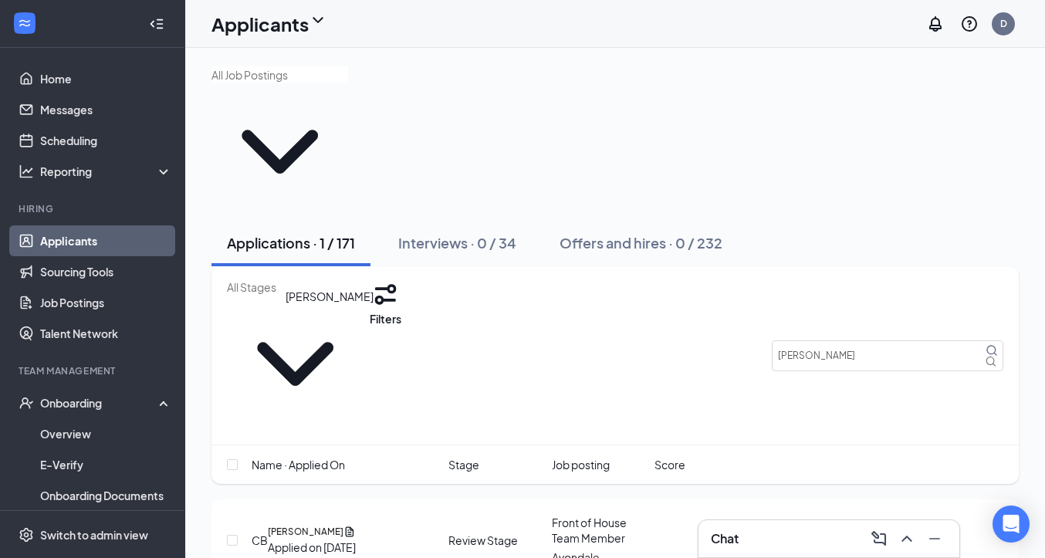
click at [343, 517] on h5 "[PERSON_NAME]" at bounding box center [306, 532] width 76 height 14
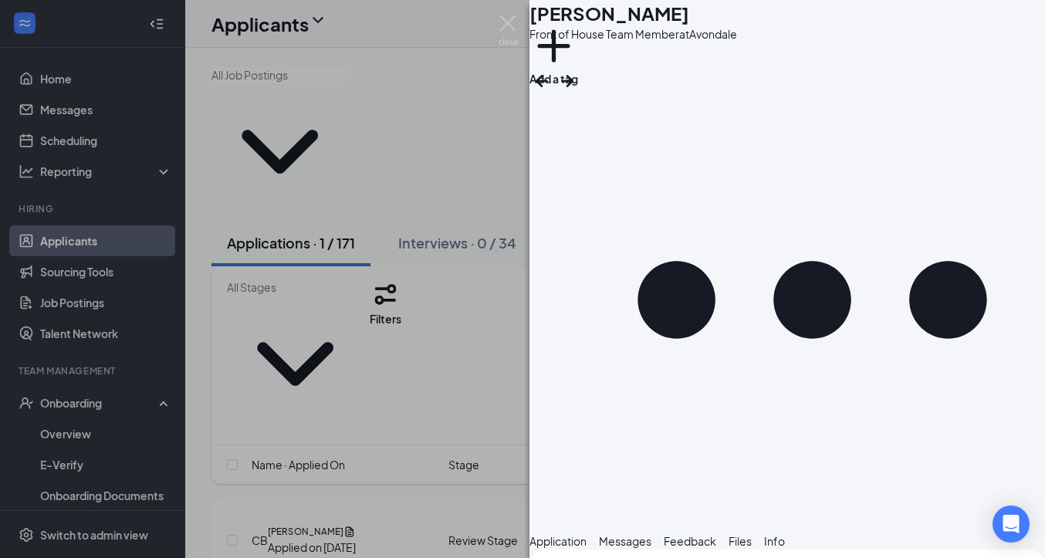
scroll to position [1673, 0]
click at [687, 517] on div "Reject" at bounding box center [786, 566] width 515 height 34
checkbox input "true"
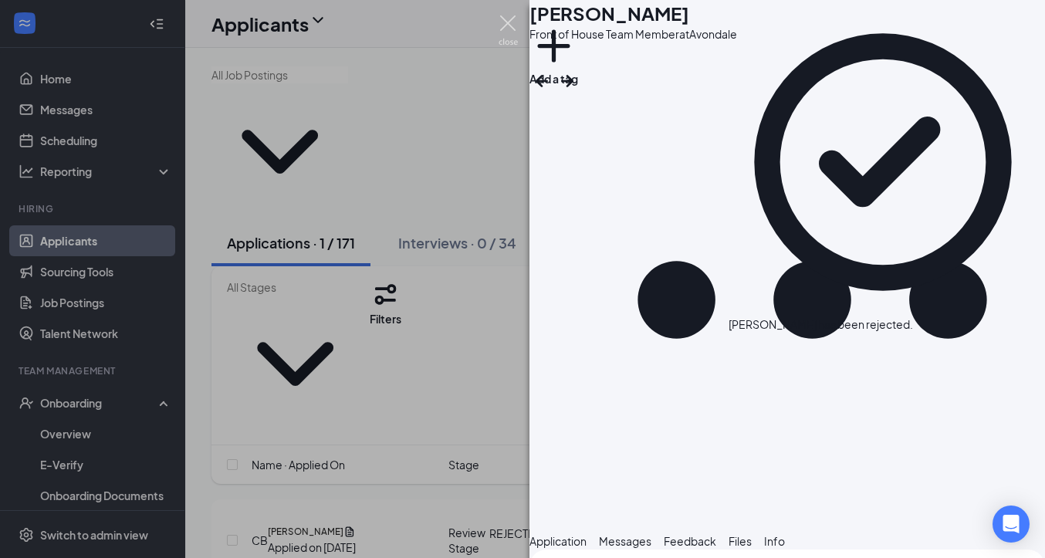
click at [511, 24] on img at bounding box center [507, 30] width 19 height 30
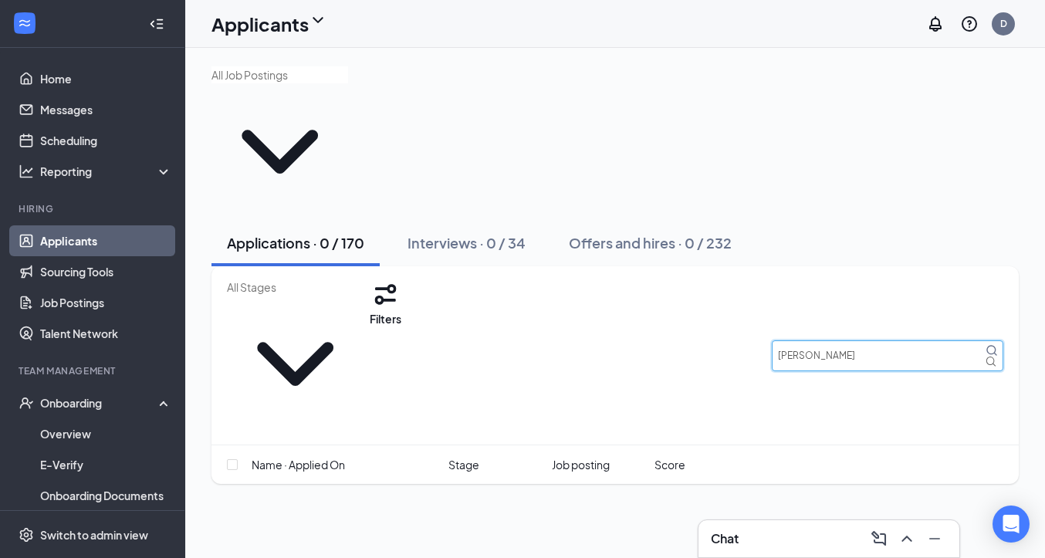
click at [869, 340] on input "[PERSON_NAME]" at bounding box center [887, 355] width 231 height 31
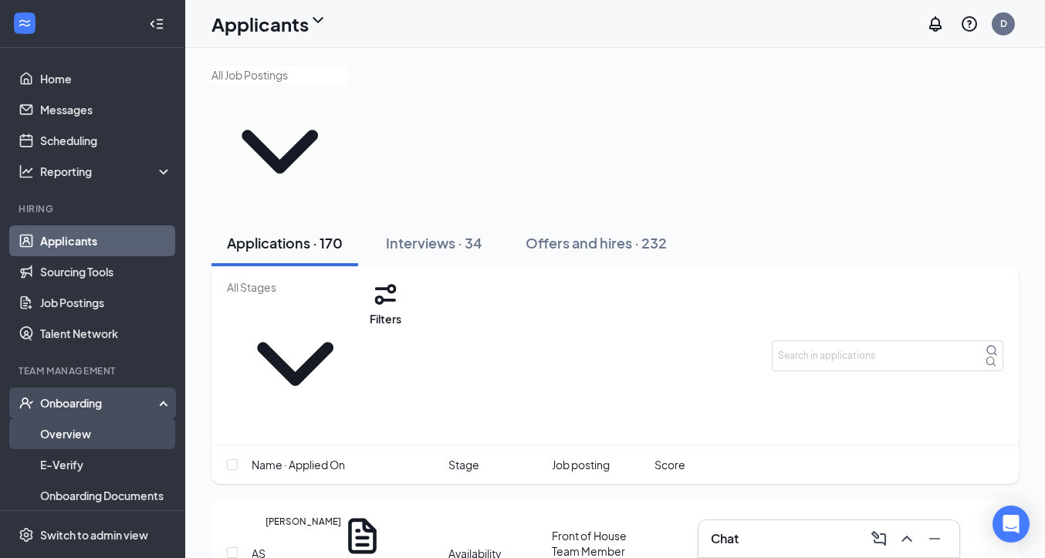
click at [104, 435] on link "Overview" at bounding box center [106, 433] width 132 height 31
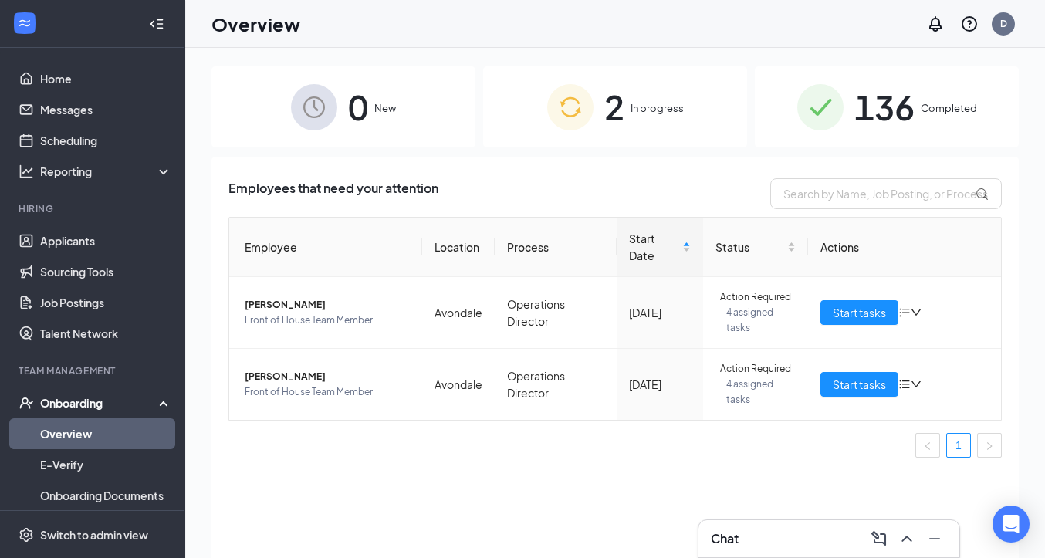
click at [866, 111] on span "136" at bounding box center [884, 106] width 60 height 53
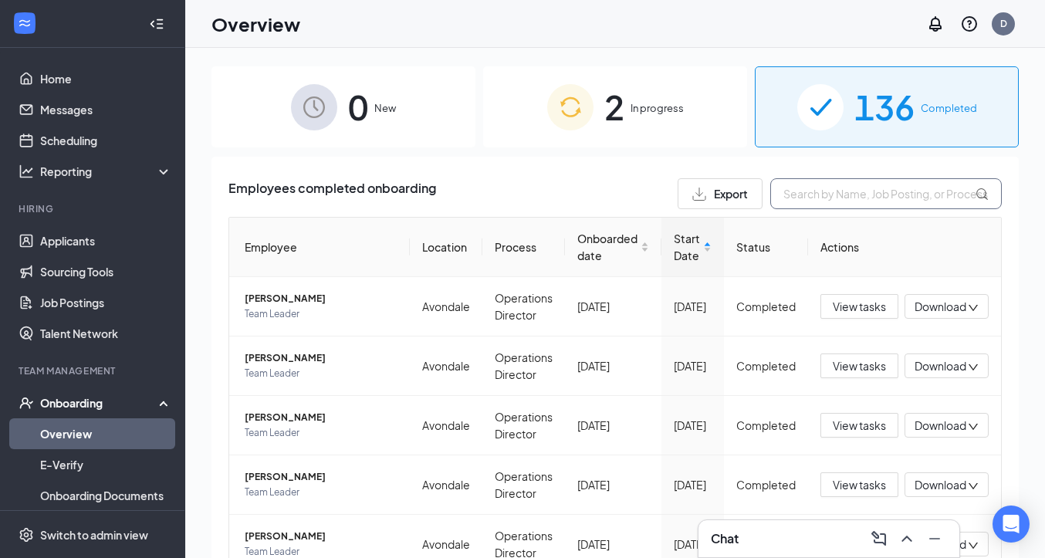
click at [854, 194] on input "text" at bounding box center [885, 193] width 231 height 31
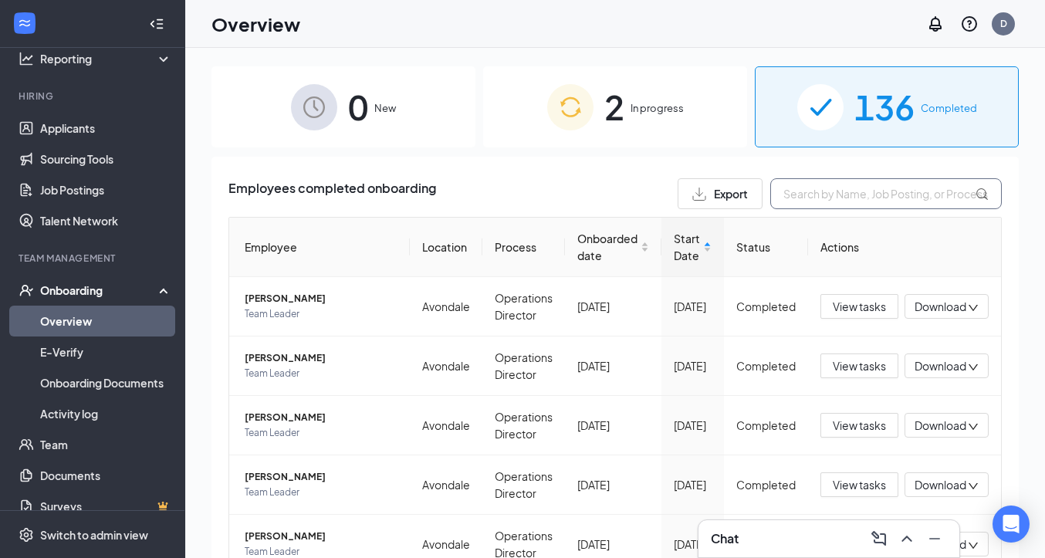
scroll to position [114, 0]
click at [100, 410] on link "Activity log" at bounding box center [106, 412] width 132 height 31
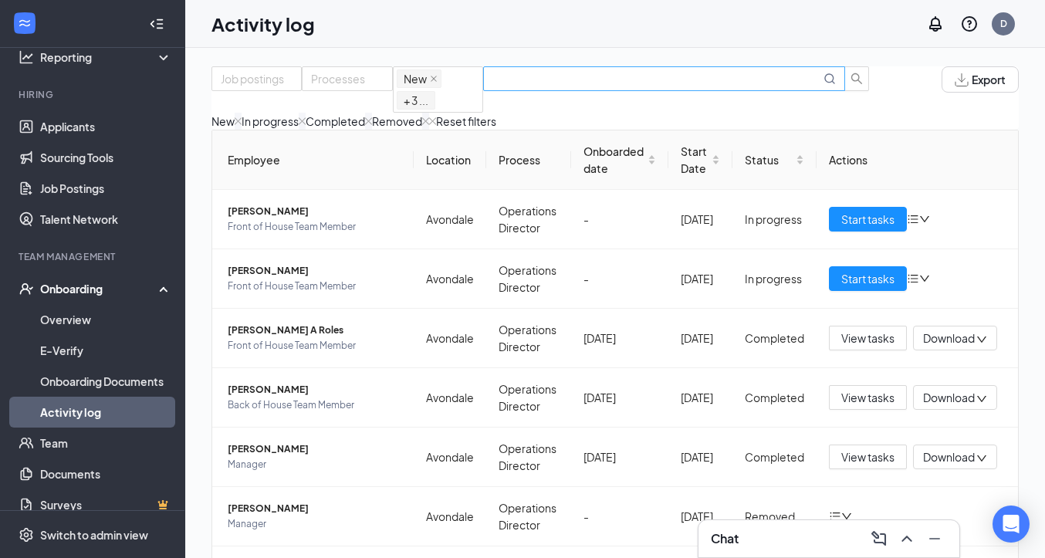
click at [758, 87] on input "text" at bounding box center [656, 78] width 328 height 17
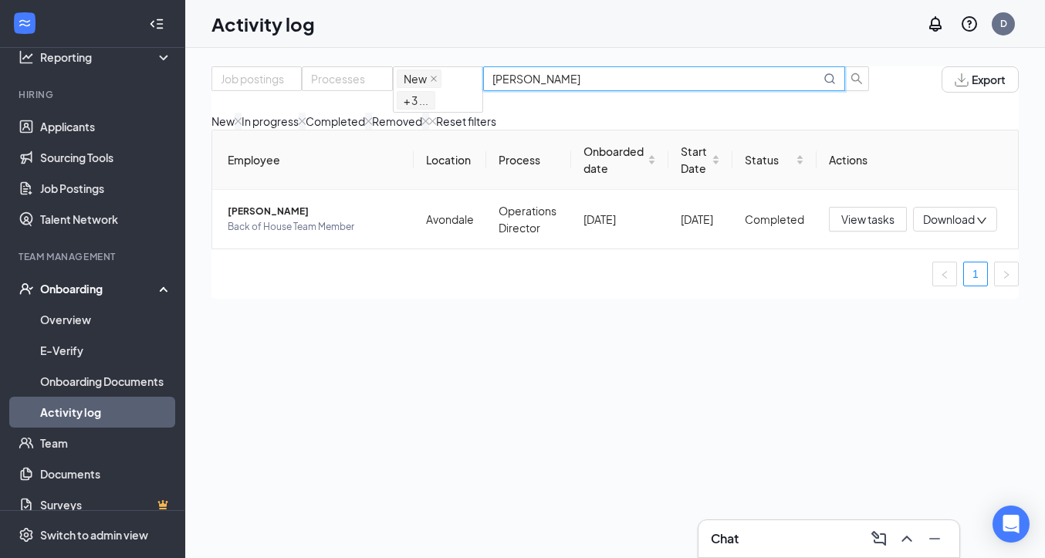
scroll to position [130, 0]
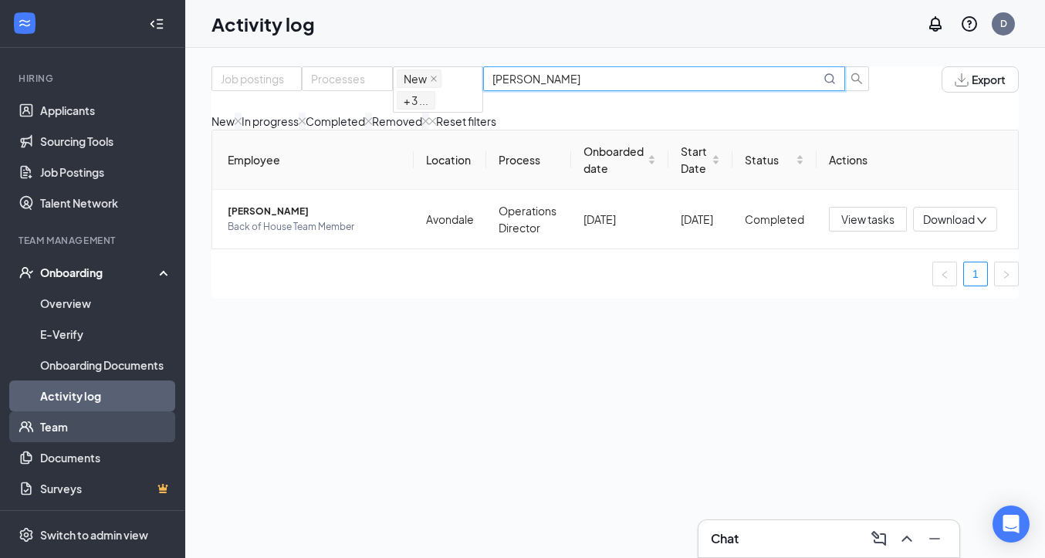
type input "[PERSON_NAME]"
click at [49, 429] on link "Team" at bounding box center [106, 426] width 132 height 31
